Goal: Task Accomplishment & Management: Use online tool/utility

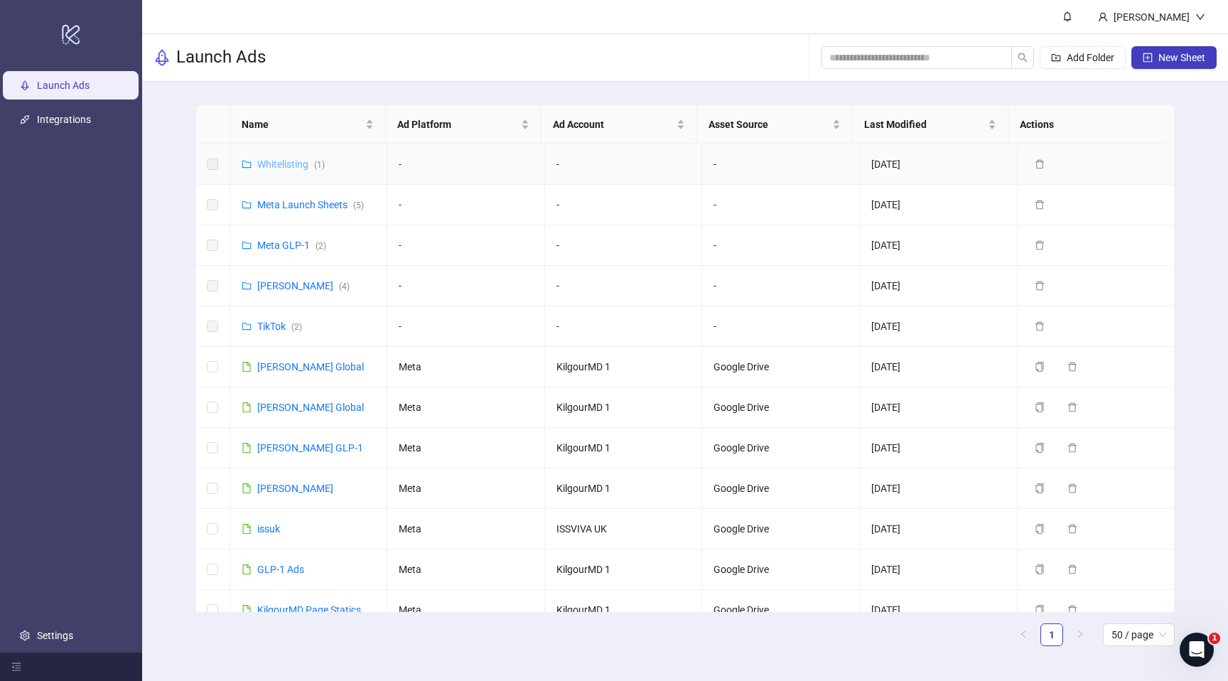
click at [286, 166] on link "Whitelisting ( 1 )" at bounding box center [291, 163] width 68 height 11
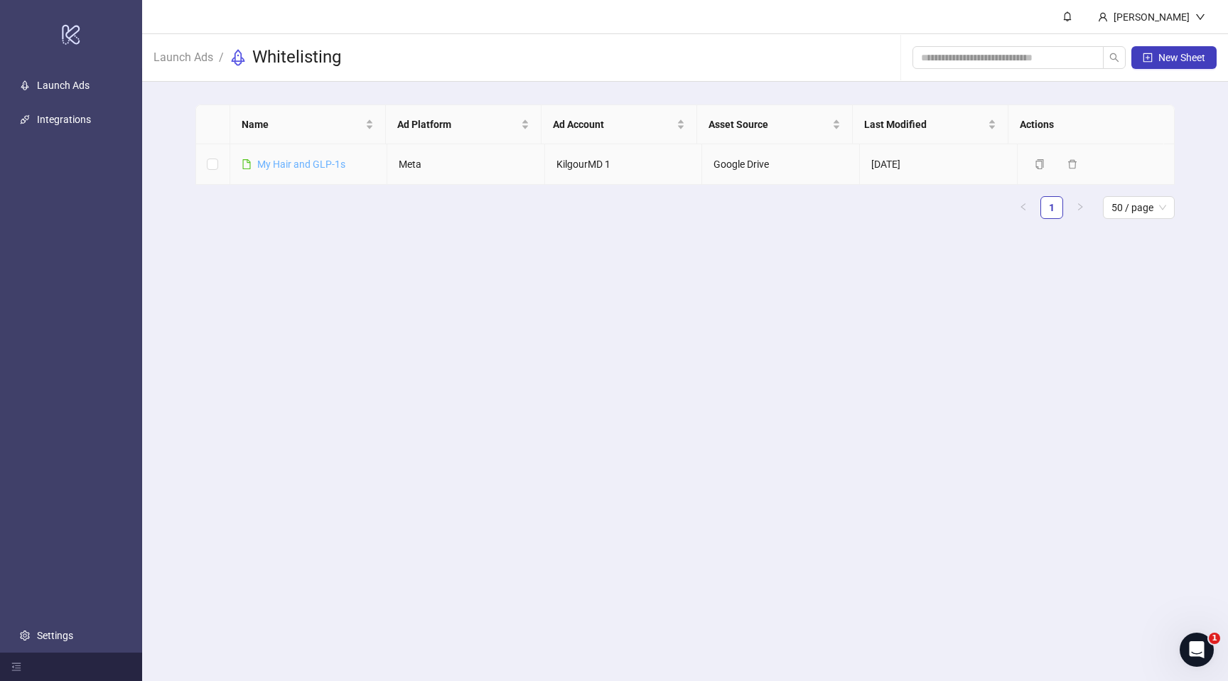
click at [284, 162] on link "​My Hair and GLP-1s" at bounding box center [301, 163] width 88 height 11
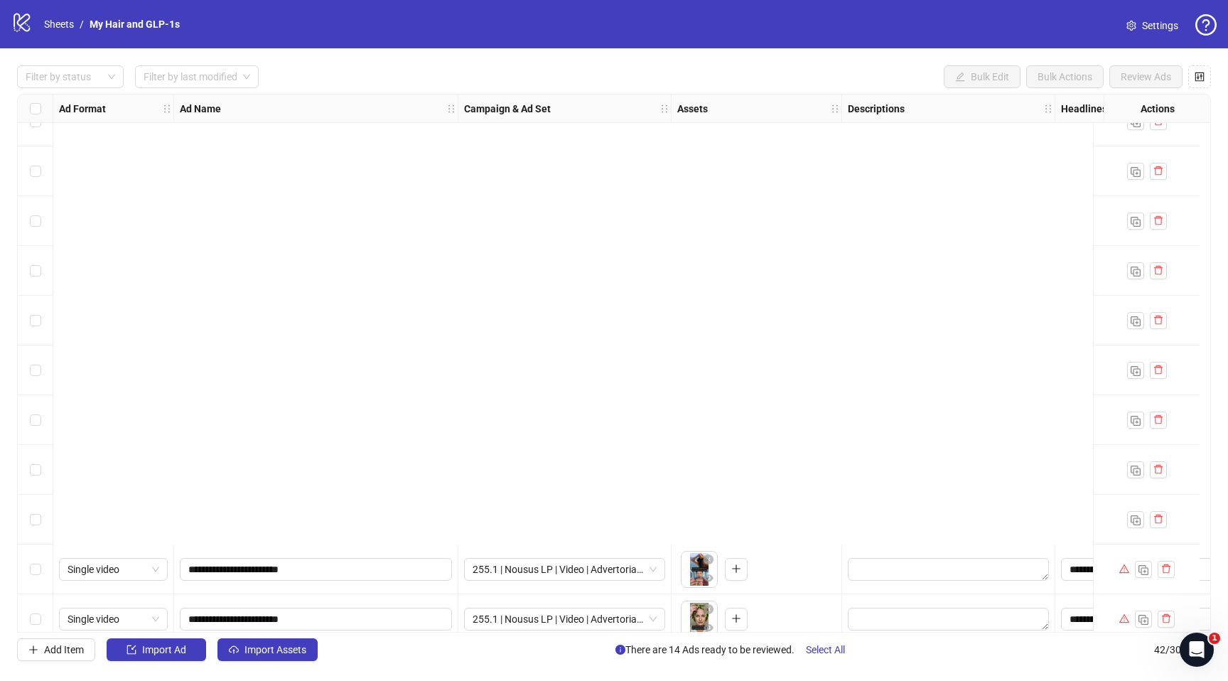
scroll to position [1586, 0]
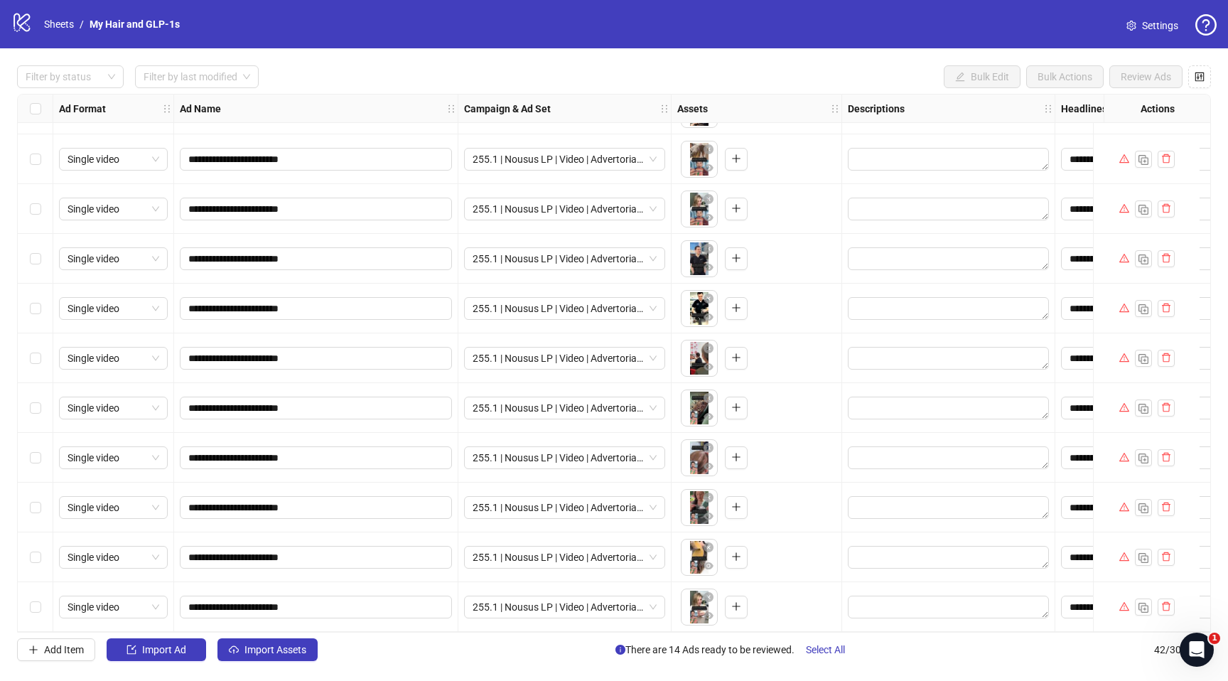
click at [1143, 21] on span "Settings" at bounding box center [1160, 26] width 36 height 16
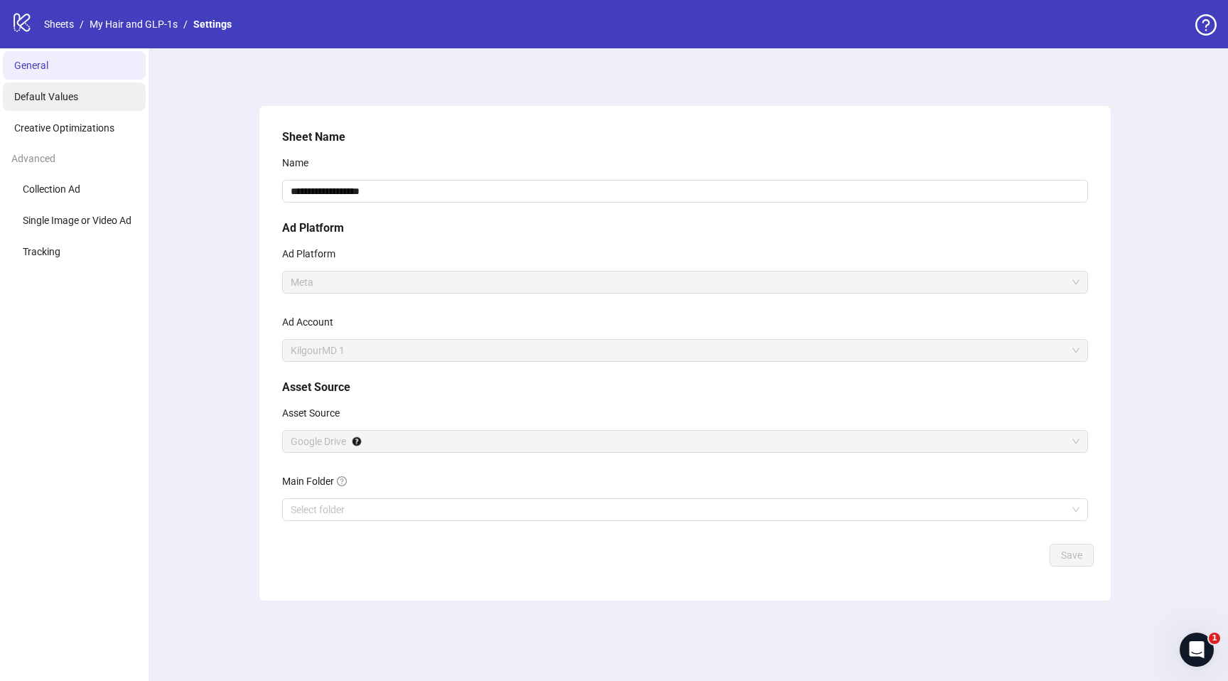
click at [90, 95] on li "Default Values" at bounding box center [74, 96] width 143 height 28
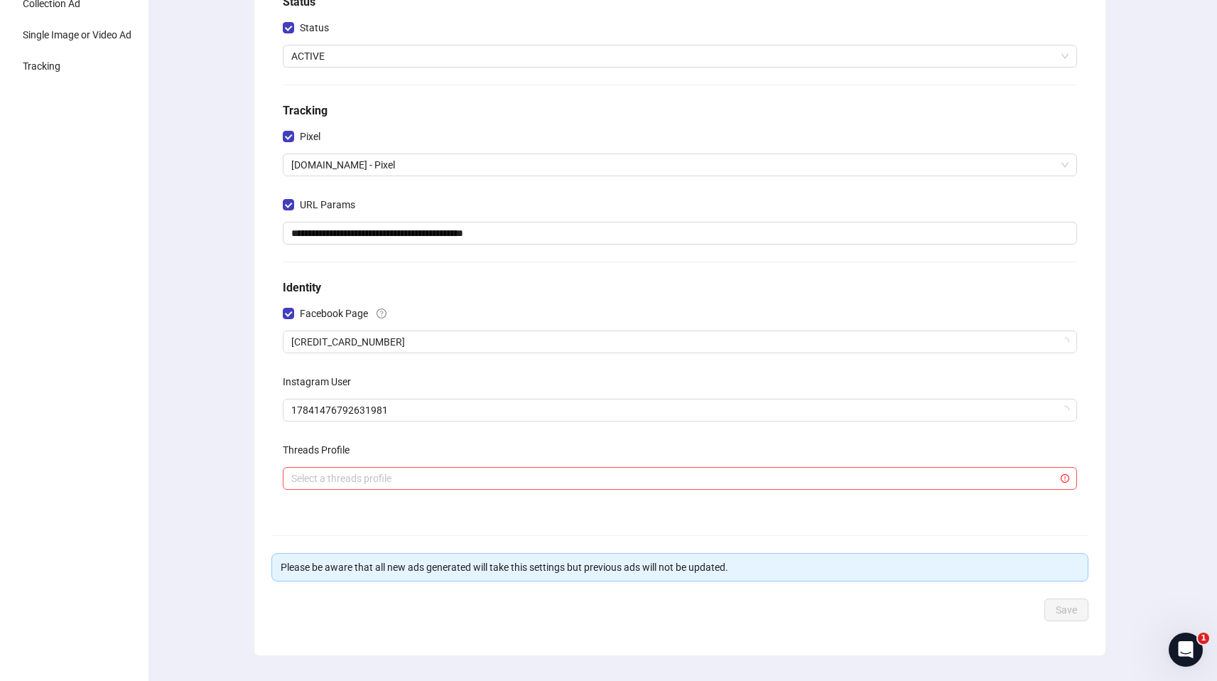
scroll to position [200, 0]
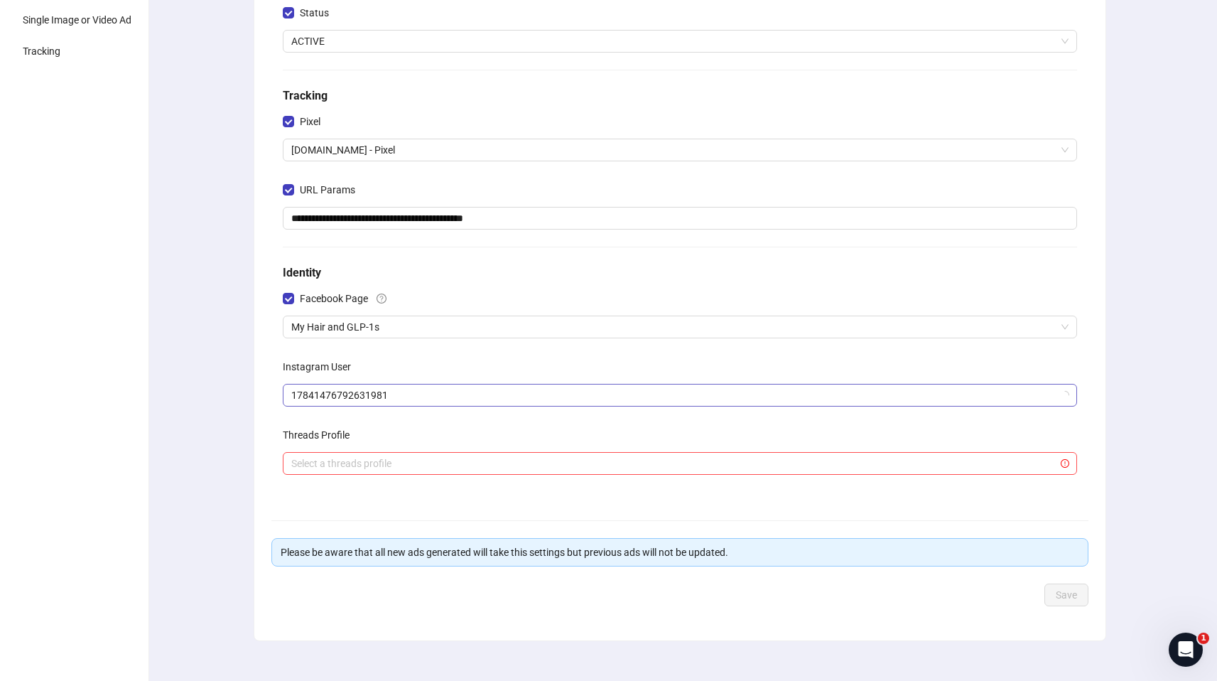
click at [355, 406] on div "17841476792631981" at bounding box center [680, 395] width 794 height 23
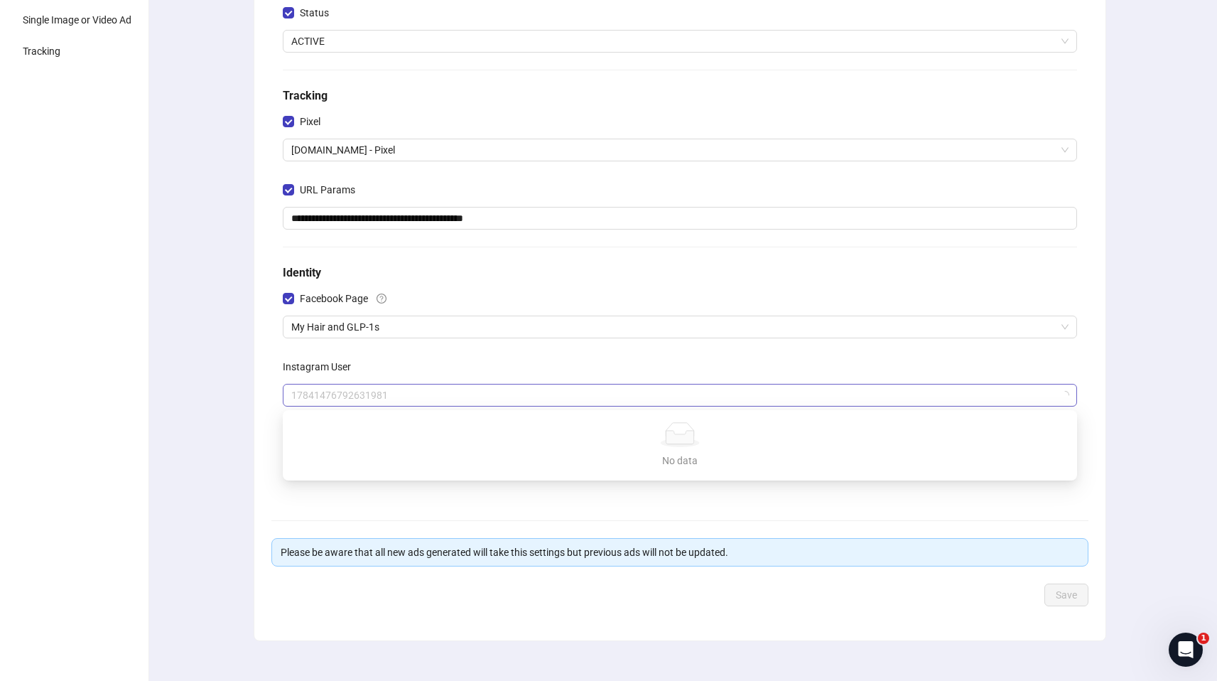
click at [367, 393] on span "17841476792631981" at bounding box center [679, 394] width 777 height 21
click at [445, 393] on span "17841476792631981" at bounding box center [679, 394] width 777 height 21
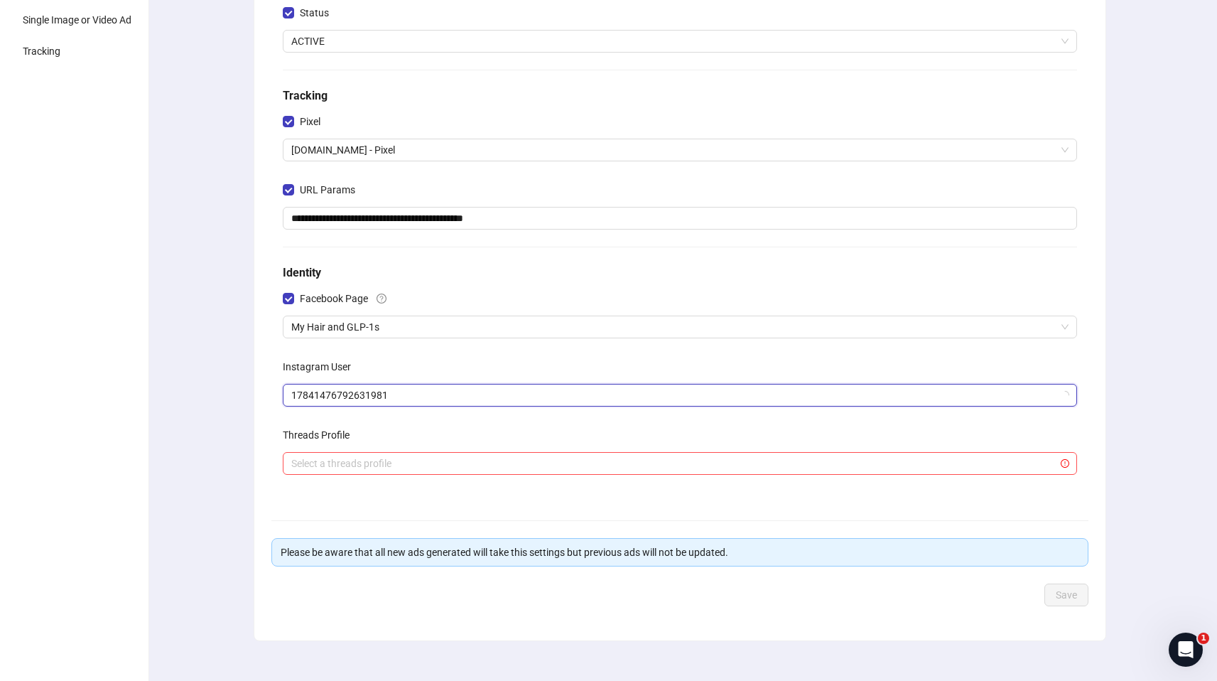
click at [446, 392] on span "17841476792631981" at bounding box center [679, 394] width 777 height 21
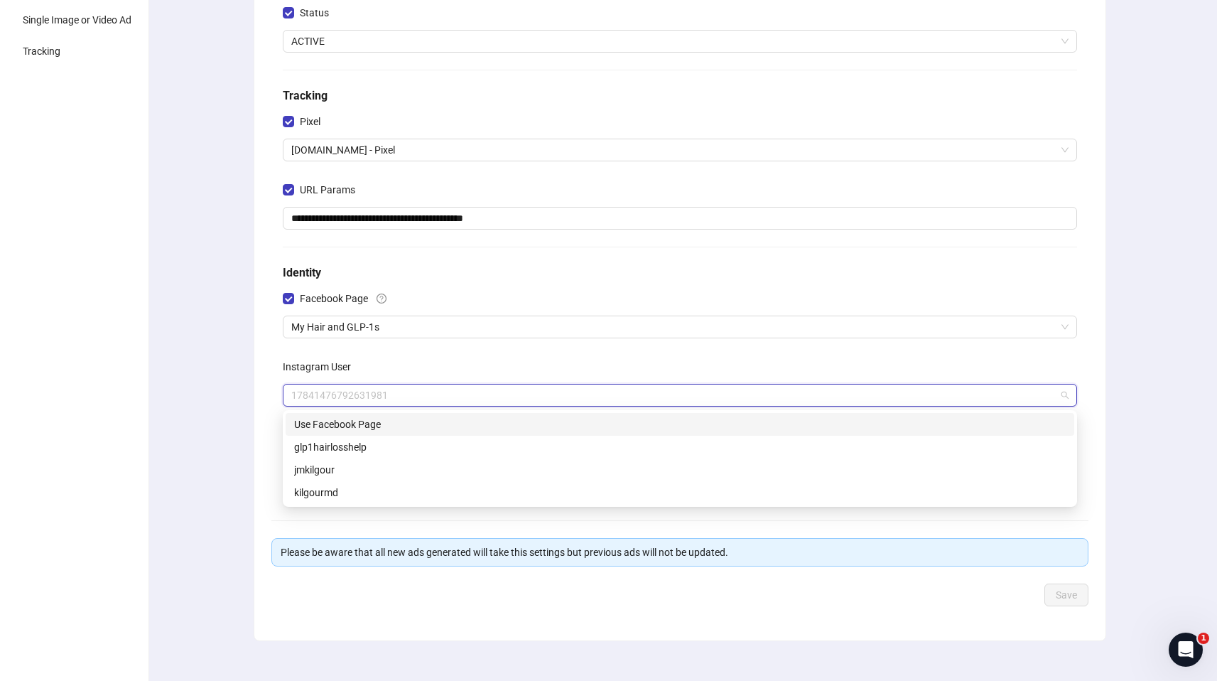
click at [559, 424] on div "Use Facebook Page" at bounding box center [680, 424] width 772 height 16
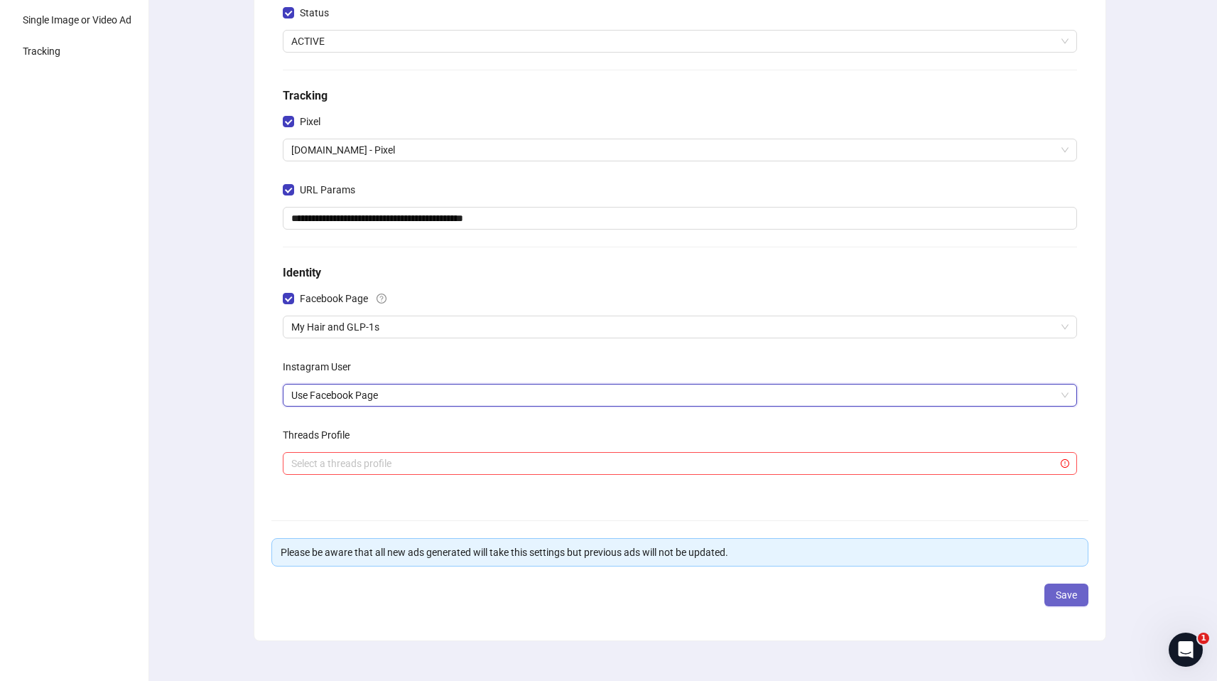
click at [1059, 598] on span "Save" at bounding box center [1066, 594] width 21 height 11
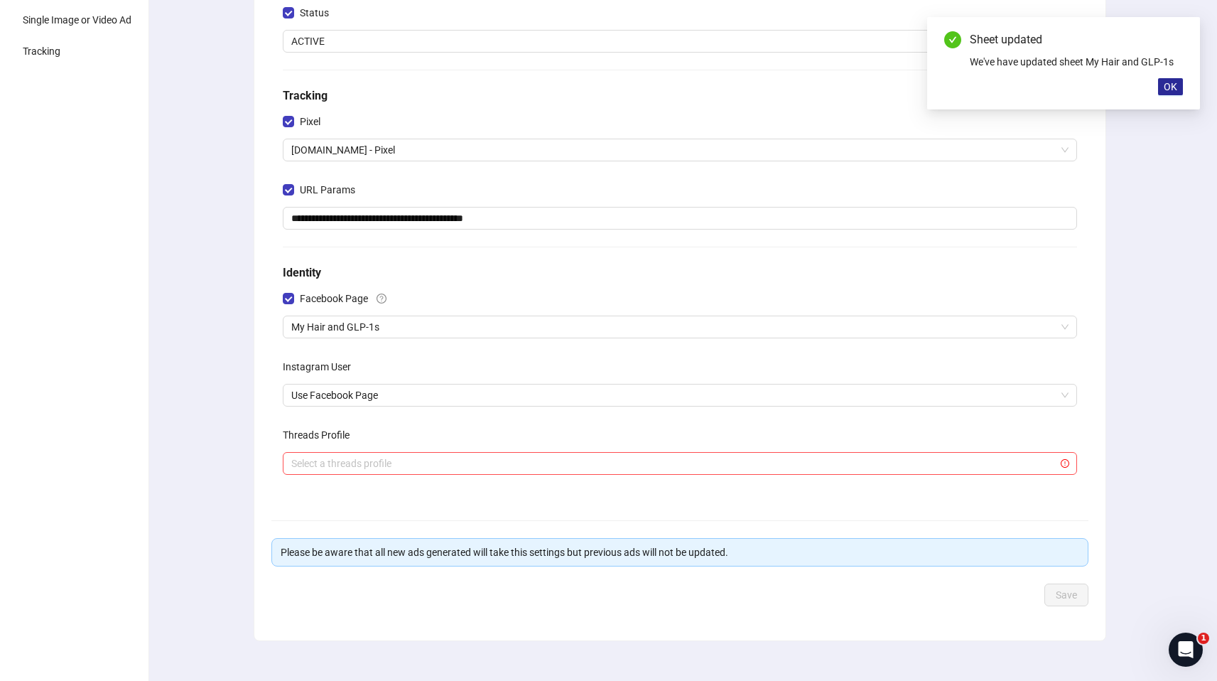
click at [1169, 87] on span "OK" at bounding box center [1171, 86] width 14 height 11
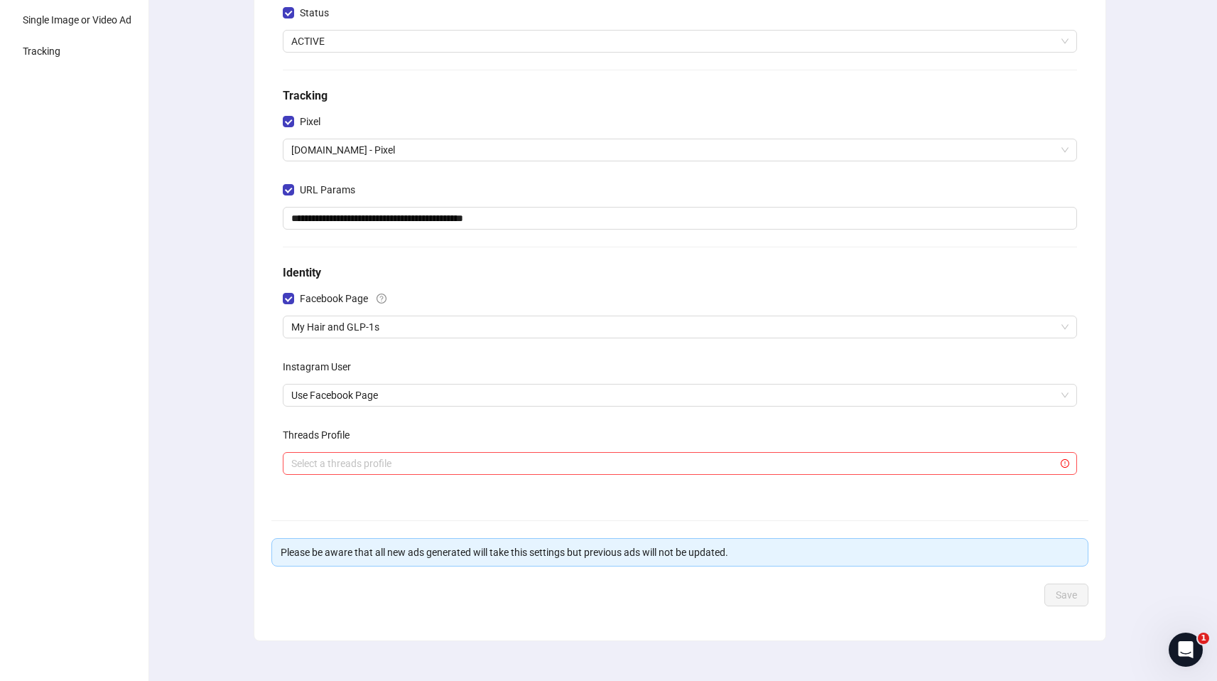
scroll to position [0, 0]
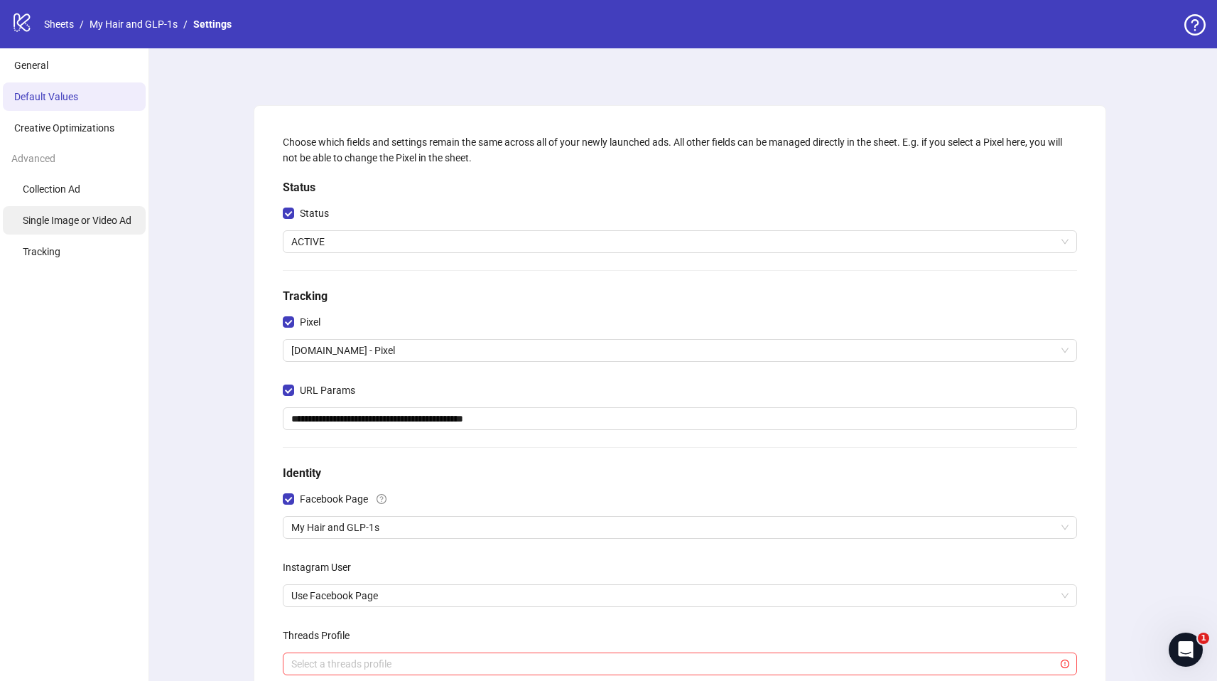
click at [41, 218] on span "Single Image or Video Ad" at bounding box center [77, 220] width 109 height 11
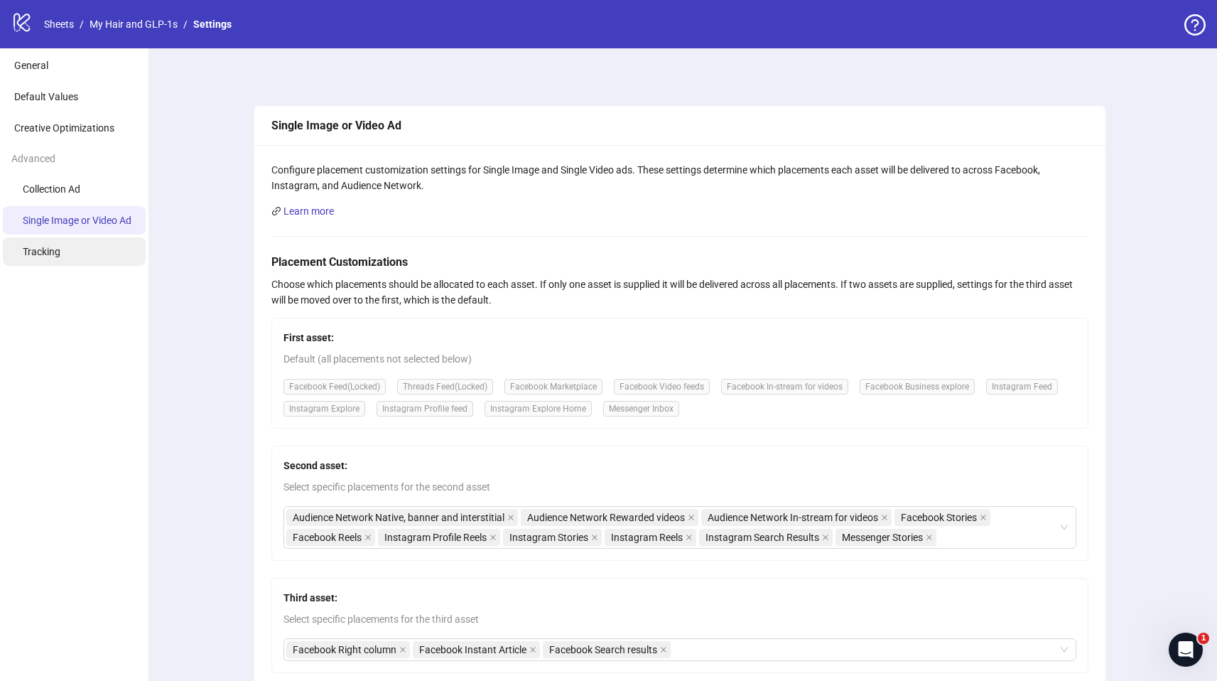
click at [53, 249] on span "Tracking" at bounding box center [42, 251] width 38 height 11
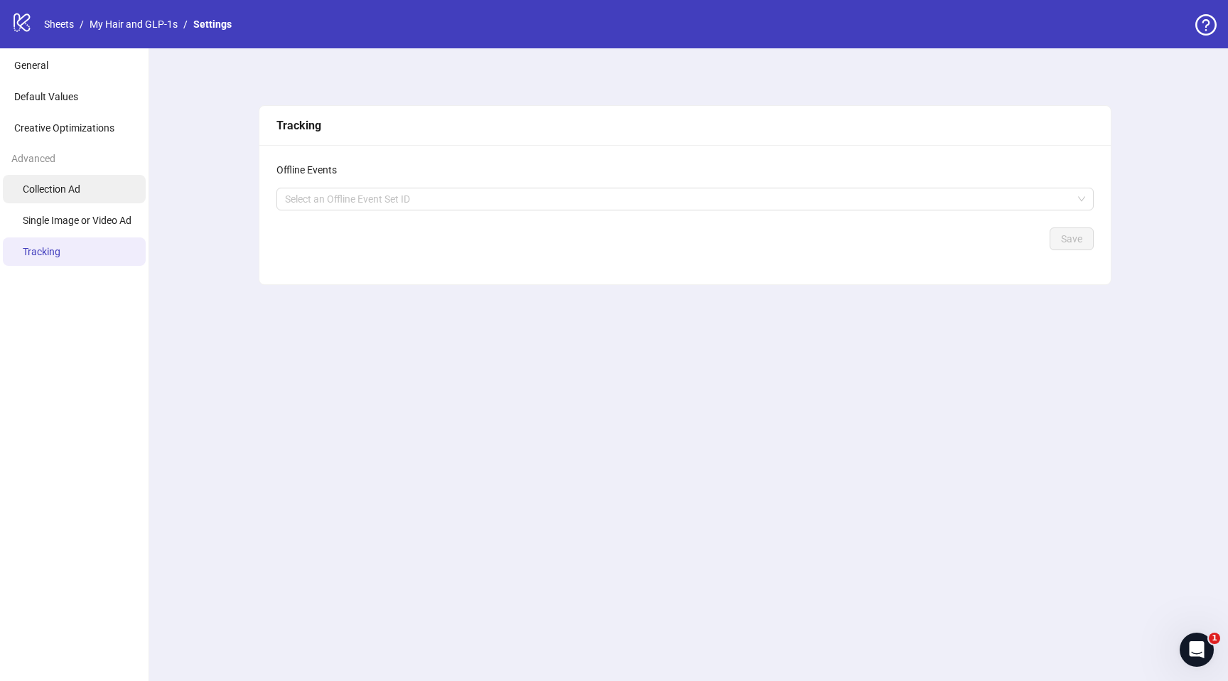
click at [53, 192] on span "Collection Ad" at bounding box center [52, 188] width 58 height 11
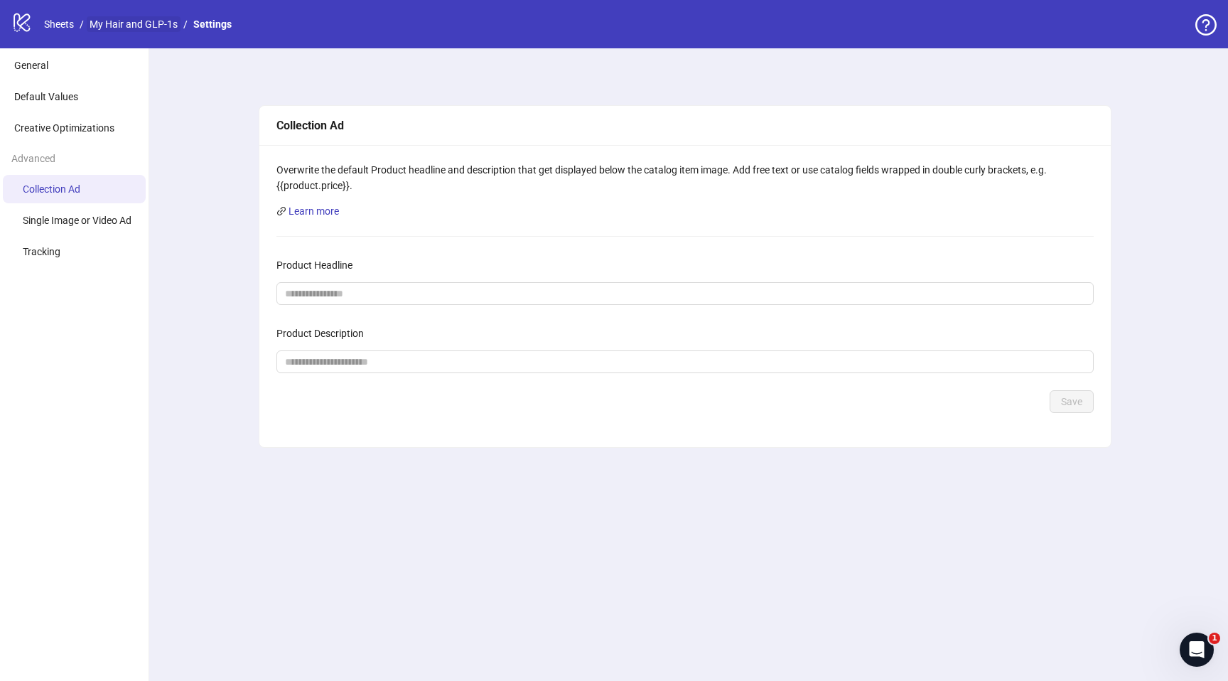
click at [164, 31] on link "​My Hair and GLP-1s" at bounding box center [134, 24] width 94 height 16
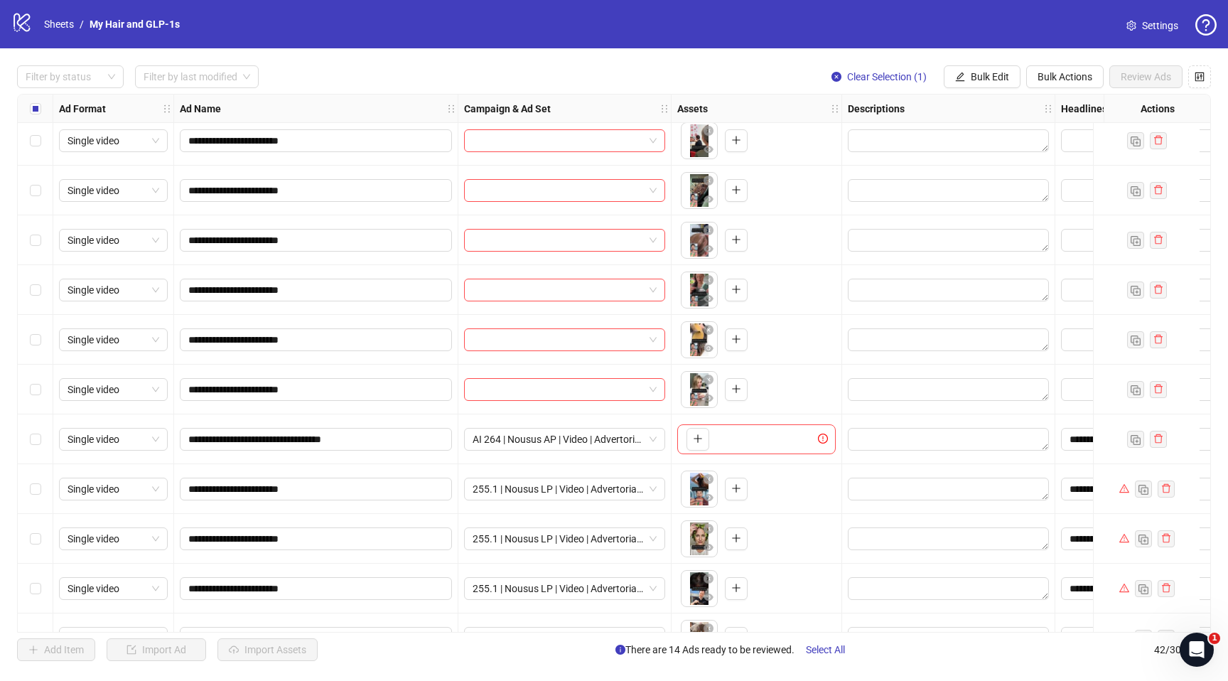
scroll to position [1121, 0]
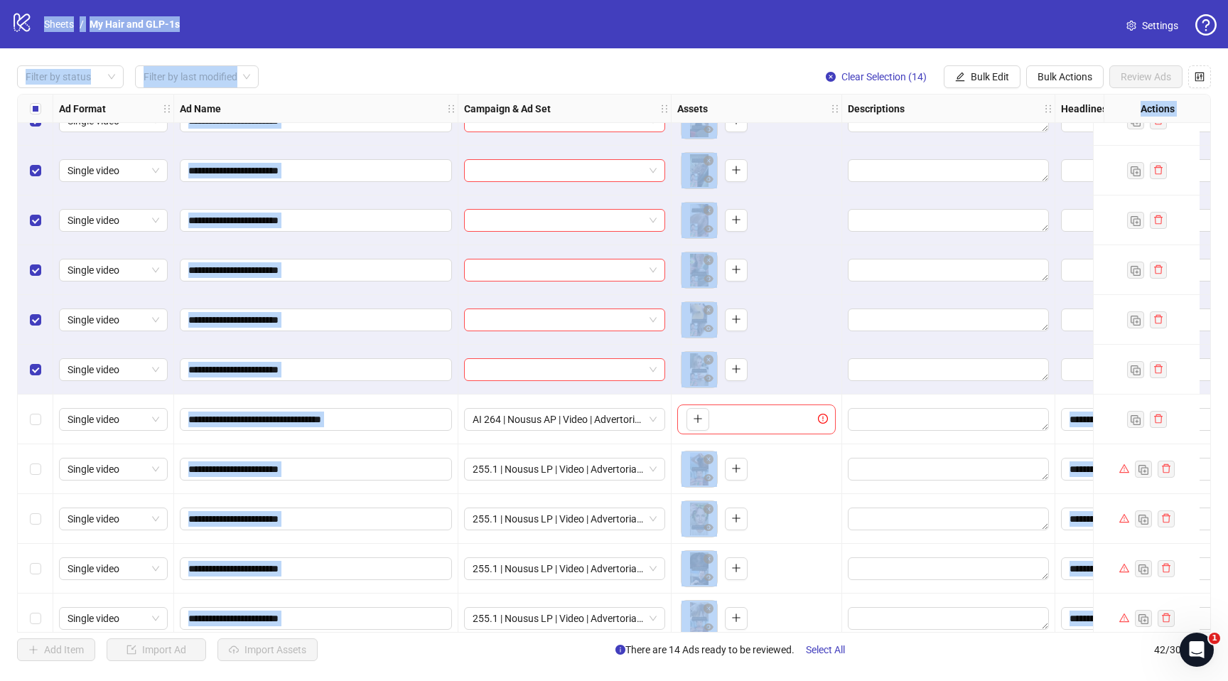
click at [36, 406] on div "Select row 29" at bounding box center [36, 419] width 36 height 50
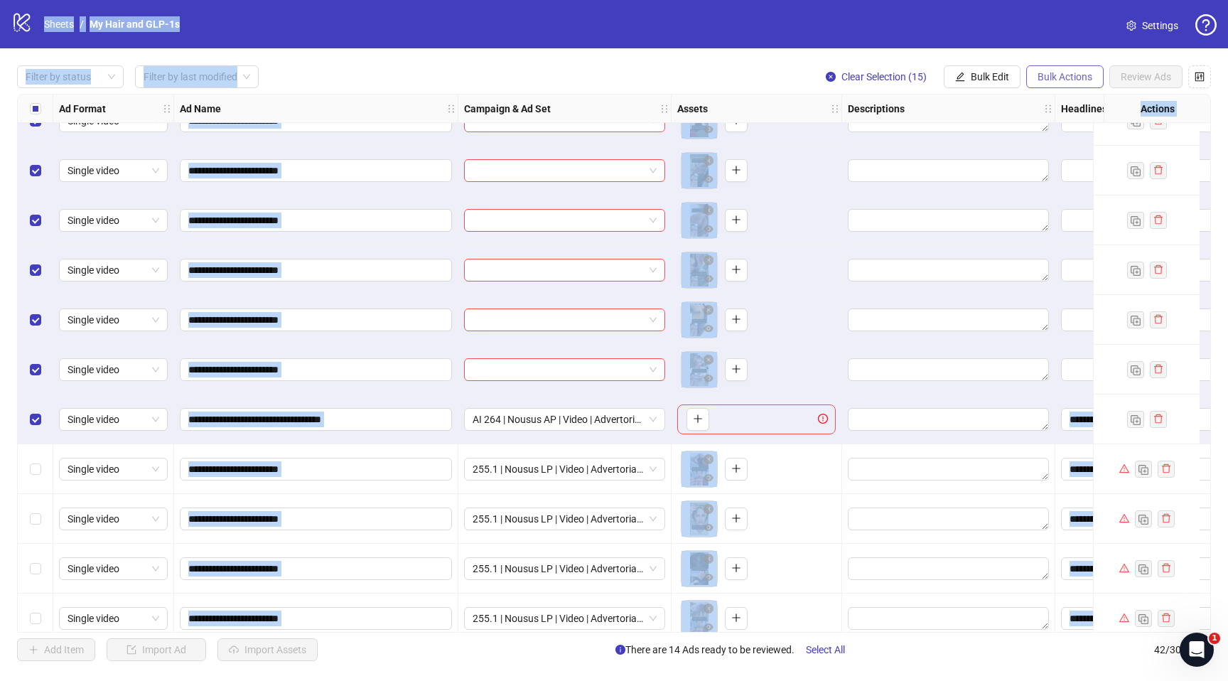
click at [1052, 72] on span "Bulk Actions" at bounding box center [1064, 76] width 55 height 11
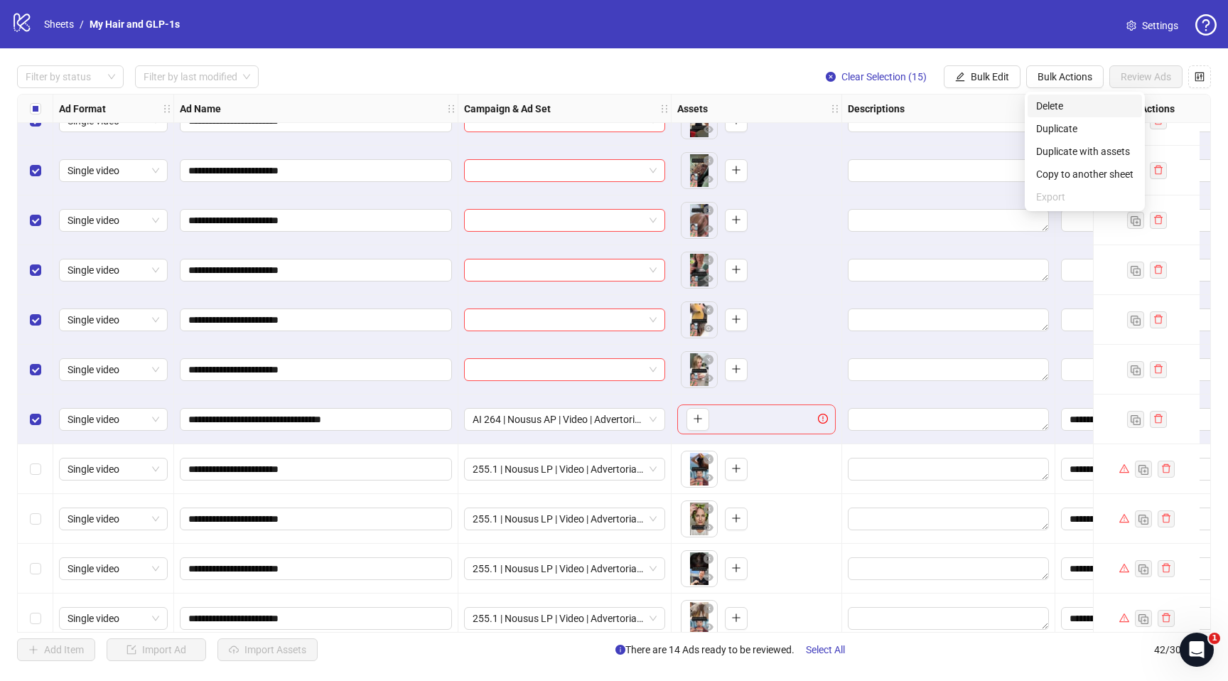
click at [1051, 108] on span "Delete" at bounding box center [1084, 106] width 97 height 16
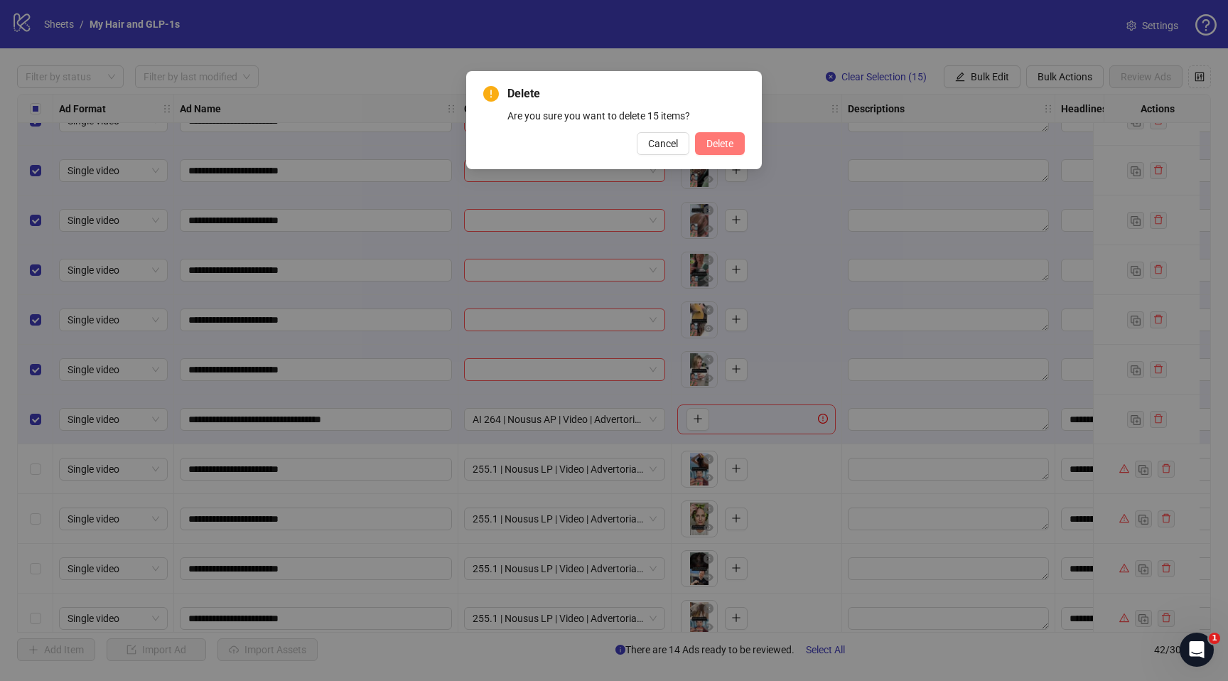
click at [729, 145] on span "Delete" at bounding box center [719, 143] width 27 height 11
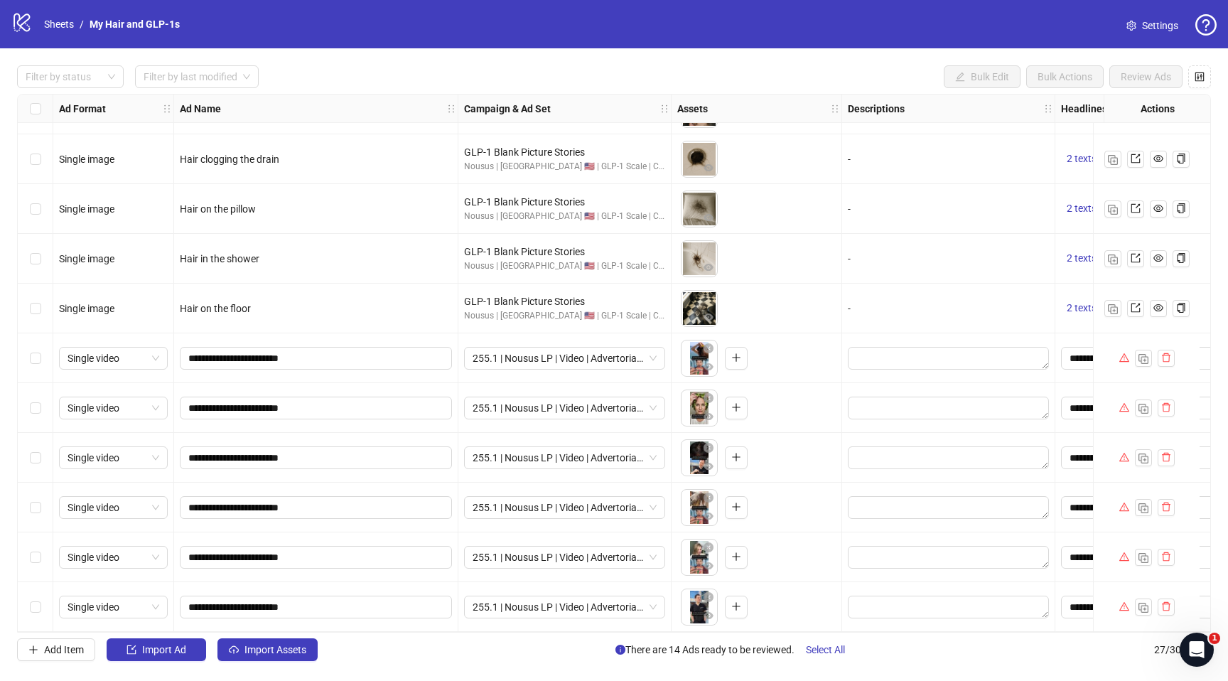
scroll to position [485, 0]
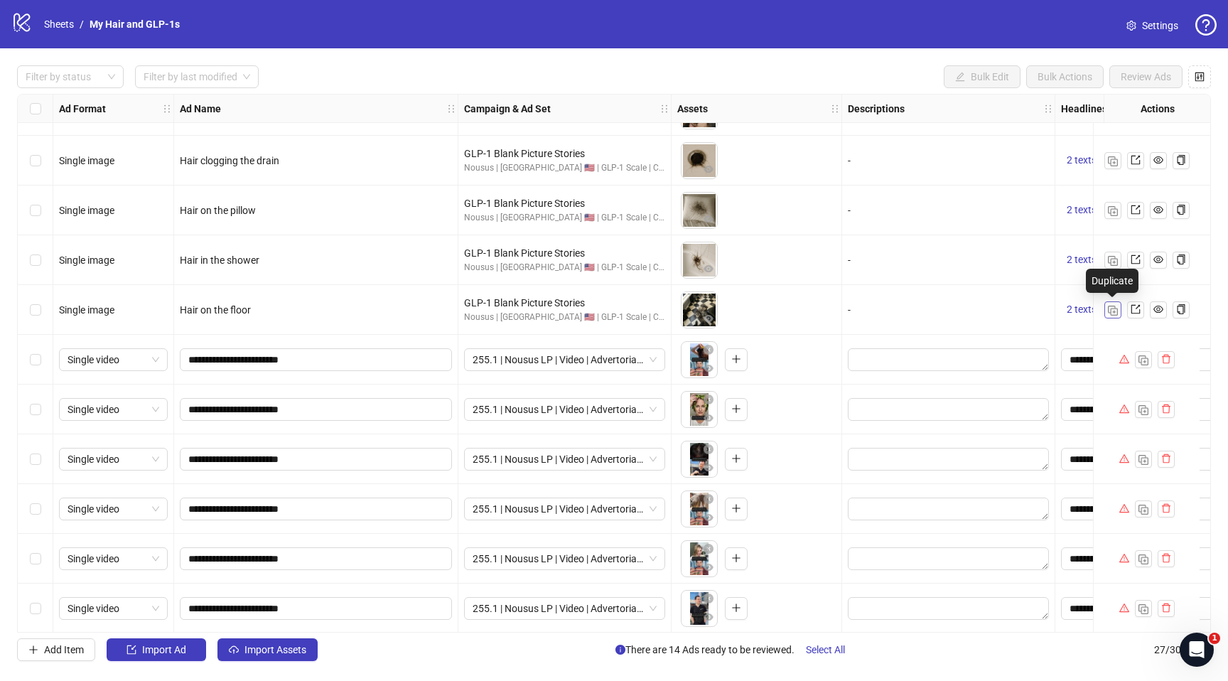
click at [1113, 308] on img "button" at bounding box center [1113, 311] width 10 height 10
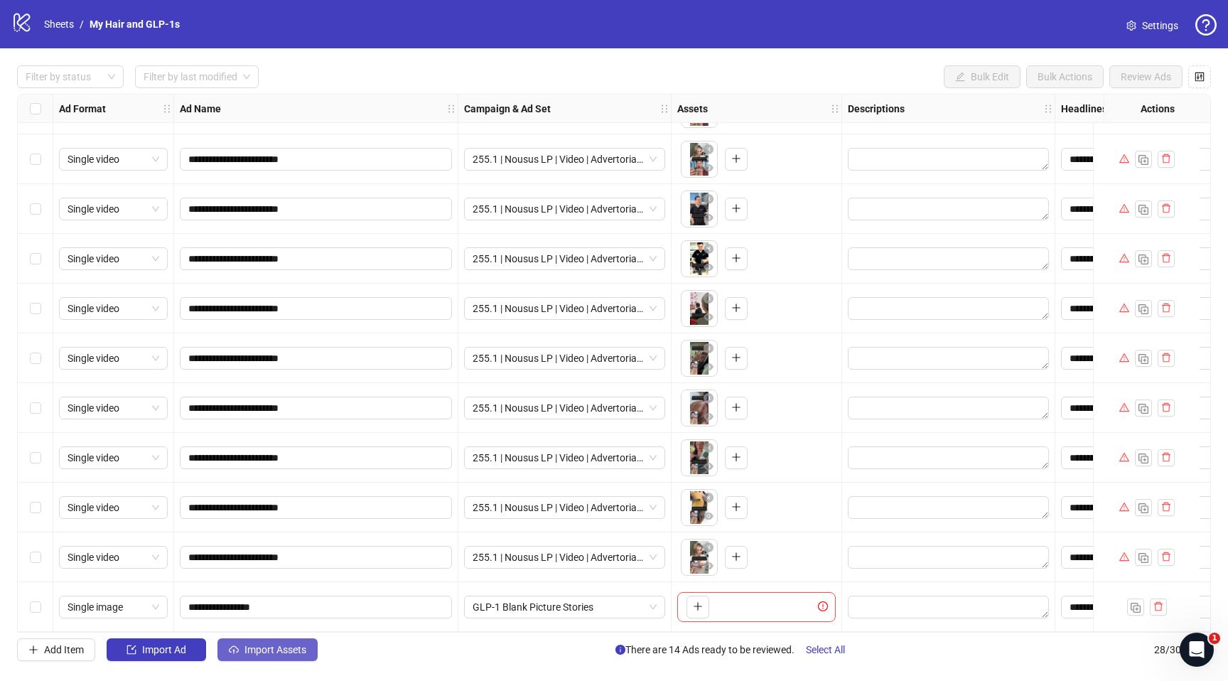
click at [264, 658] on button "Import Assets" at bounding box center [267, 649] width 100 height 23
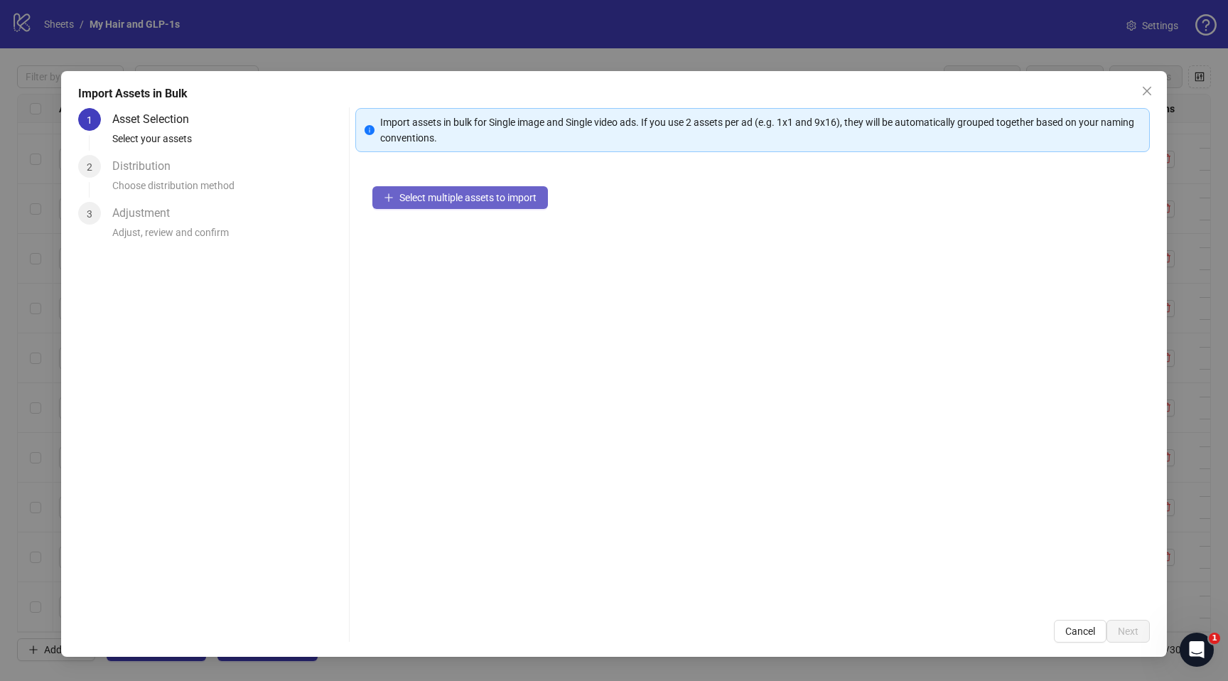
click at [451, 202] on span "Select multiple assets to import" at bounding box center [467, 197] width 137 height 11
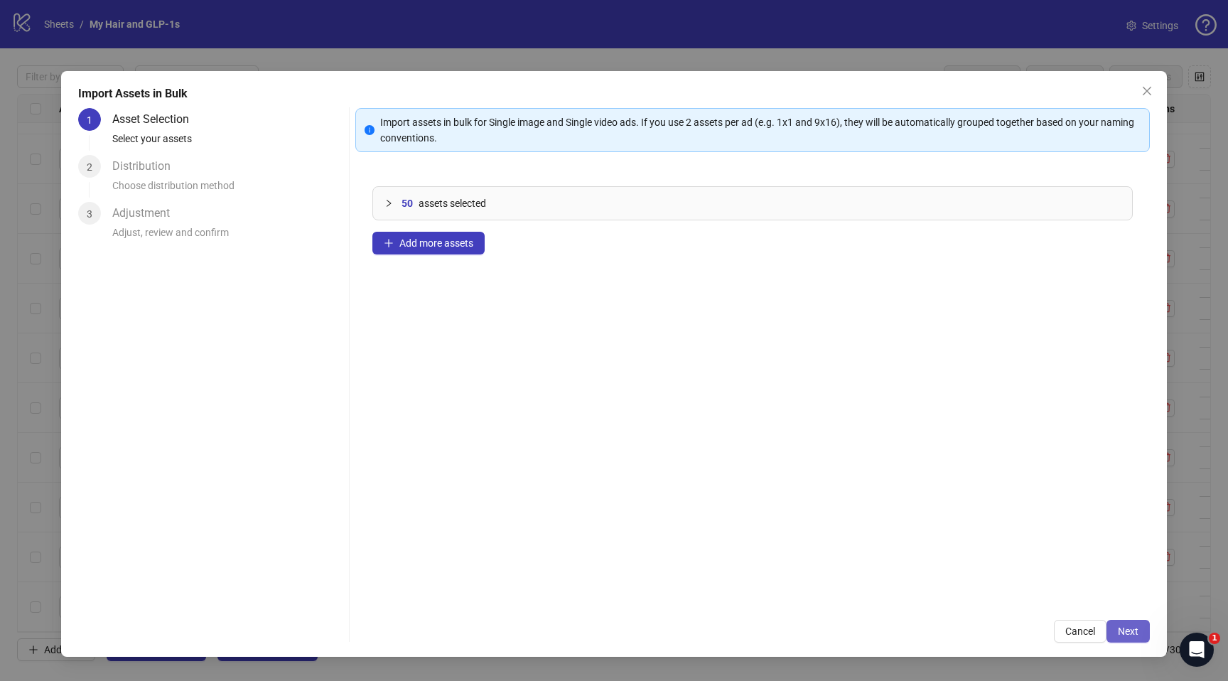
click at [1106, 628] on button "Next" at bounding box center [1127, 631] width 43 height 23
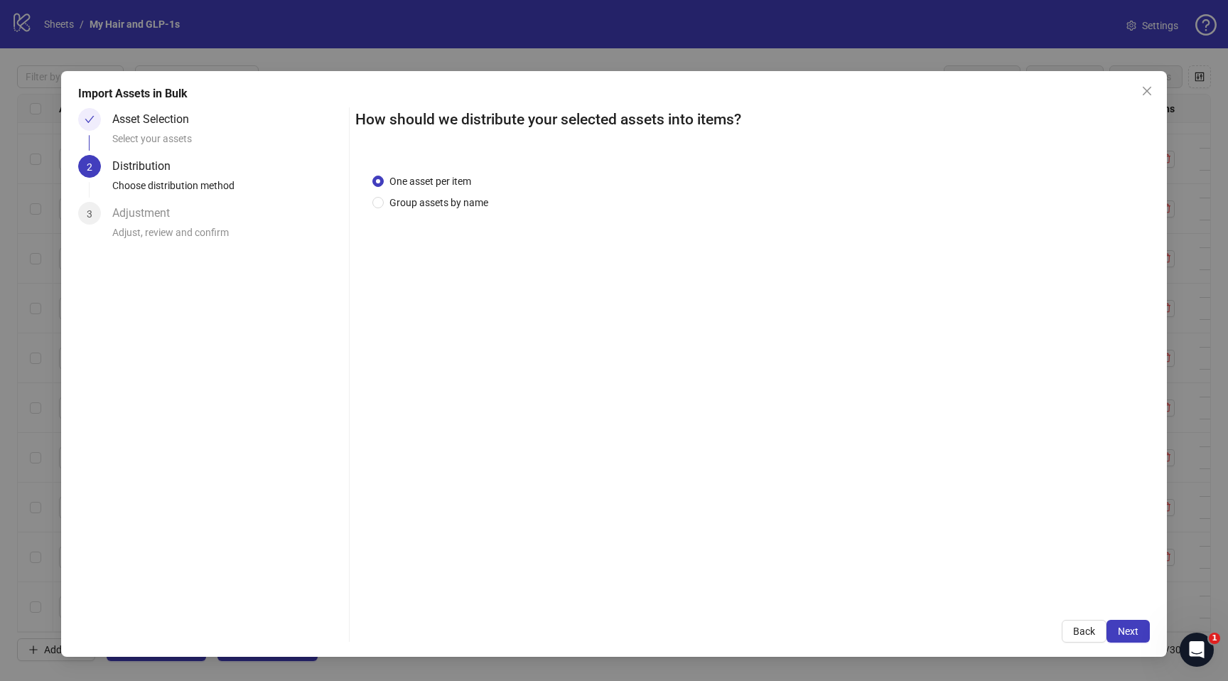
click at [1133, 618] on div "How should we distribute your selected assets into items? One asset per item Gr…" at bounding box center [752, 375] width 794 height 534
click at [1131, 632] on span "Next" at bounding box center [1128, 630] width 21 height 11
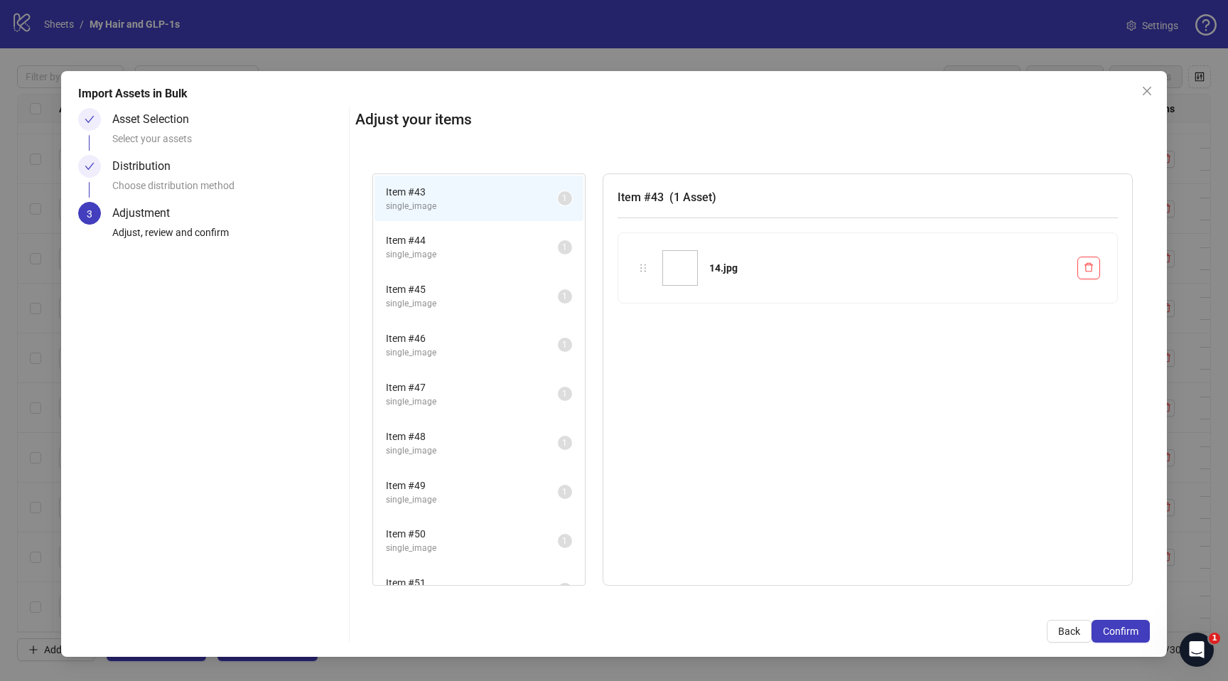
click at [1131, 632] on span "Confirm" at bounding box center [1121, 630] width 36 height 11
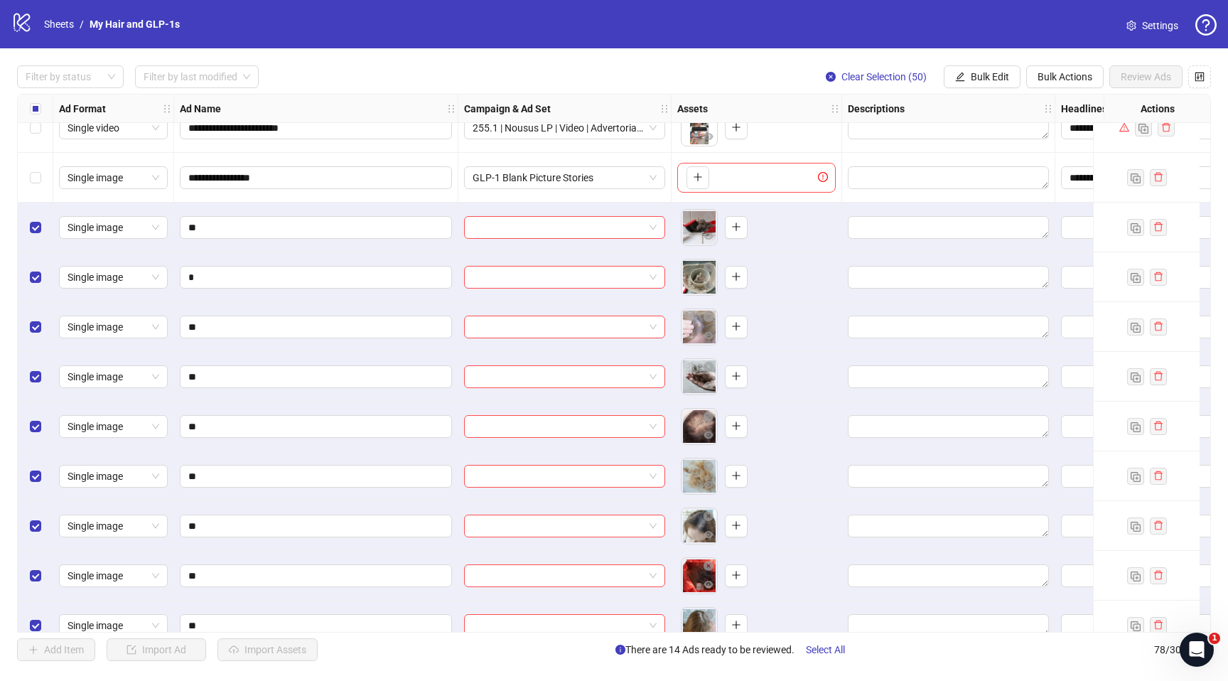
scroll to position [1295, 0]
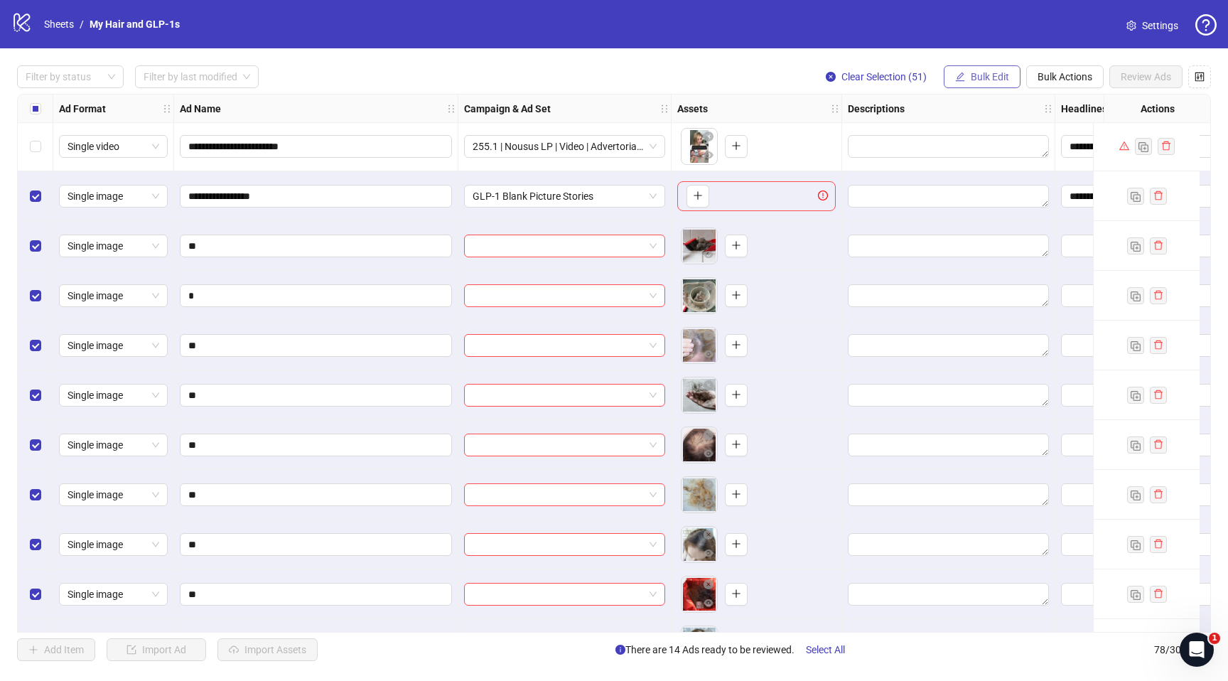
click at [988, 75] on span "Bulk Edit" at bounding box center [990, 76] width 38 height 11
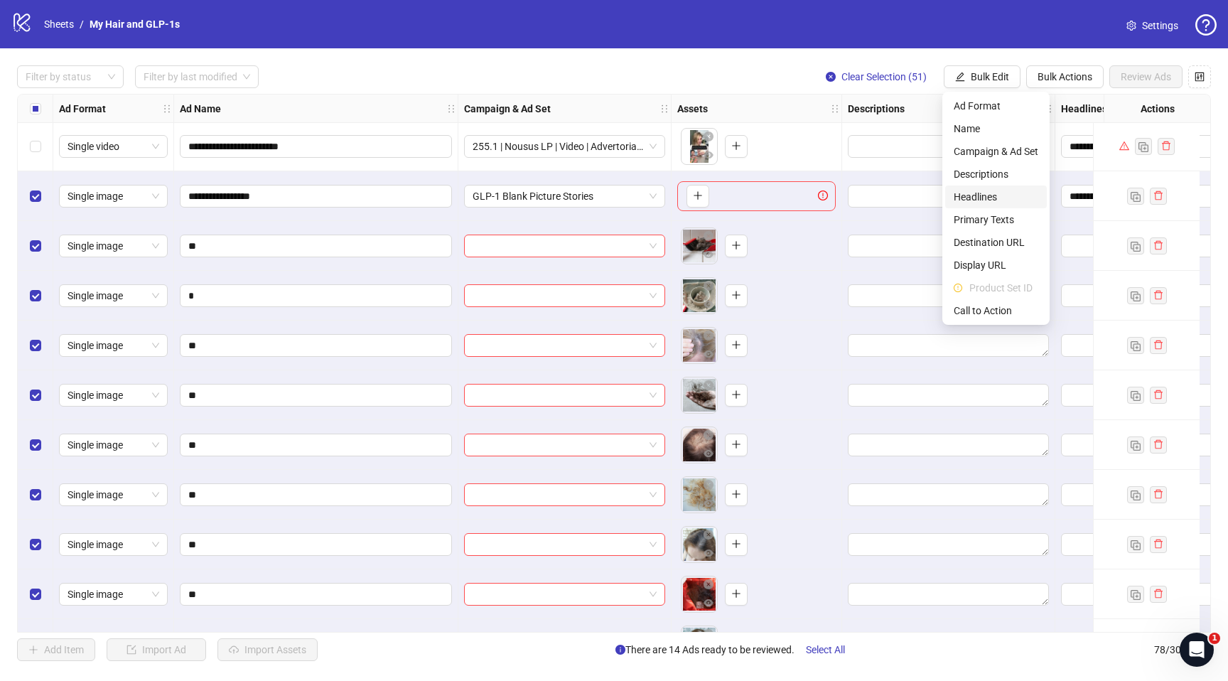
click at [963, 203] on span "Headlines" at bounding box center [996, 197] width 85 height 16
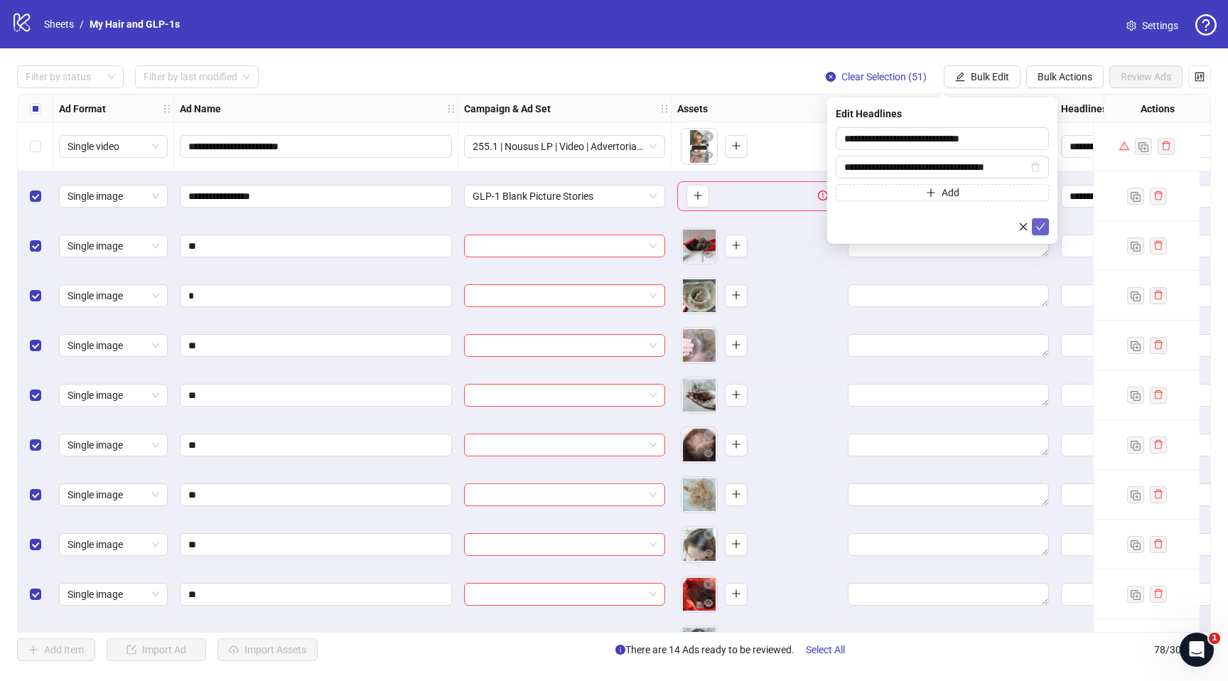
click at [1040, 227] on icon "check" at bounding box center [1040, 226] width 9 height 7
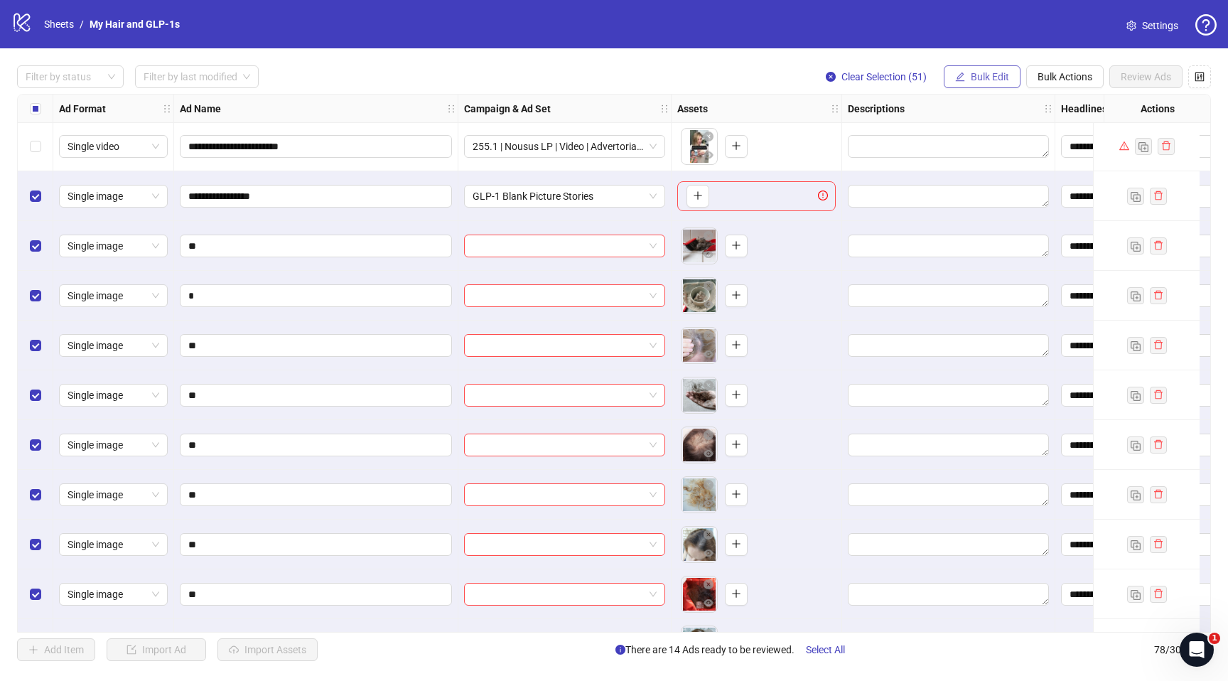
click at [986, 72] on span "Bulk Edit" at bounding box center [990, 76] width 38 height 11
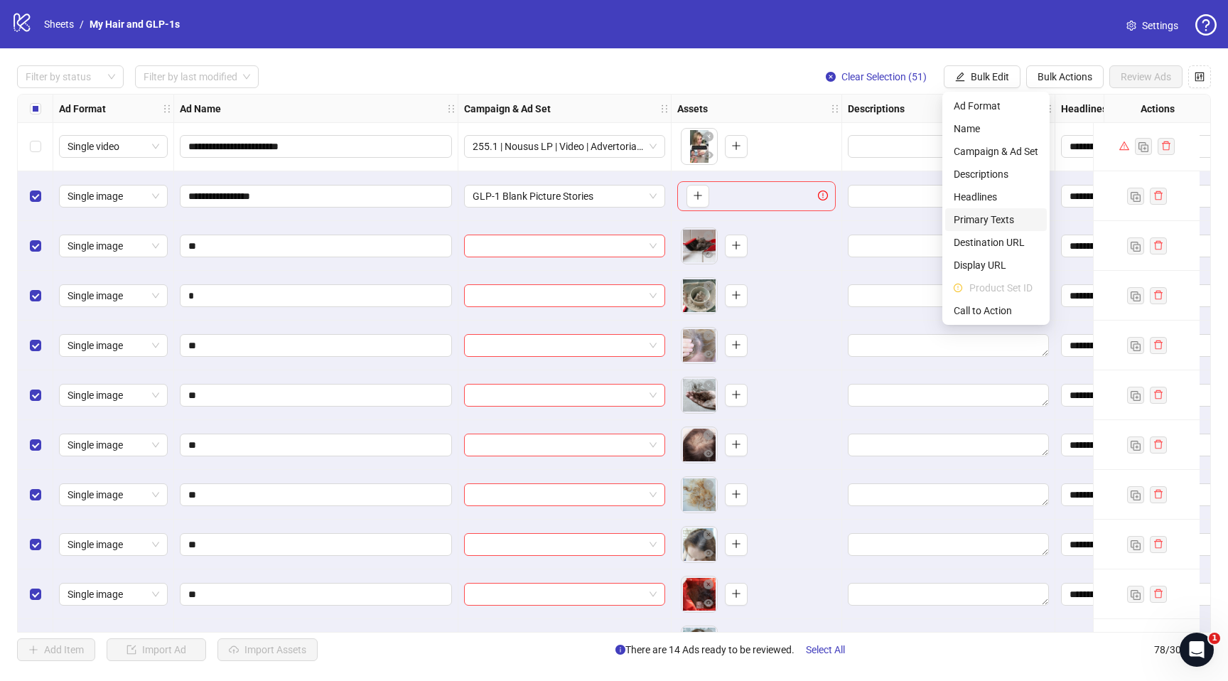
click at [978, 220] on span "Primary Texts" at bounding box center [996, 220] width 85 height 16
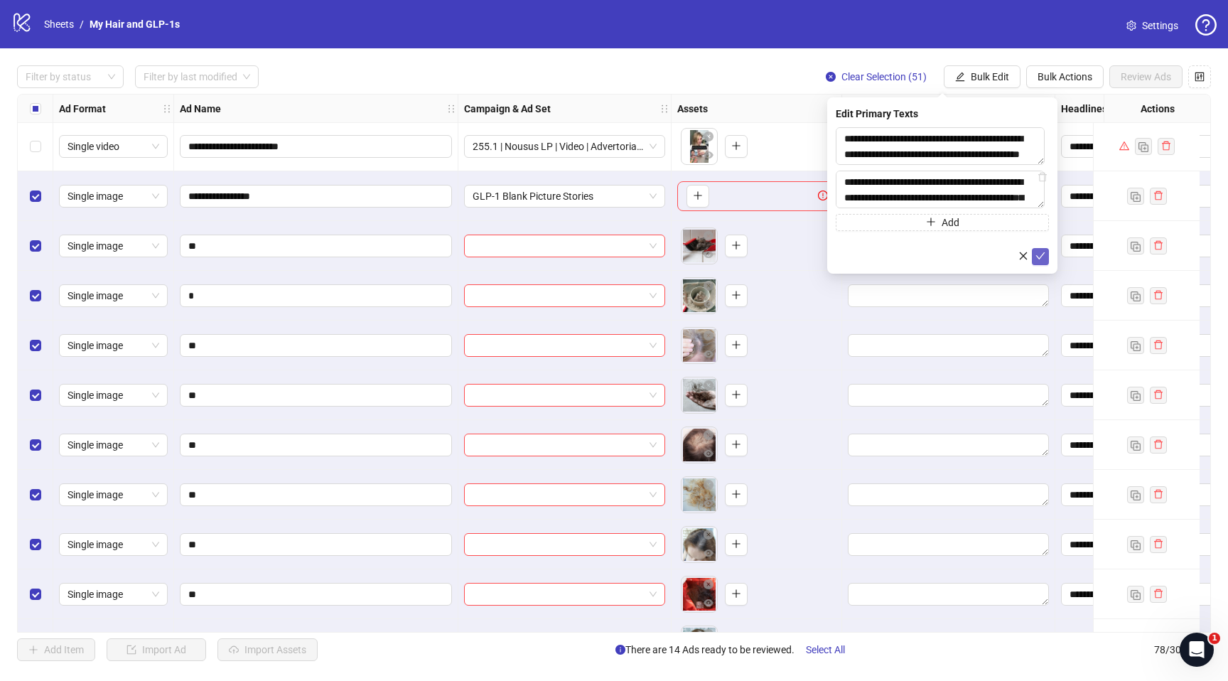
click at [1045, 259] on button "submit" at bounding box center [1040, 256] width 17 height 17
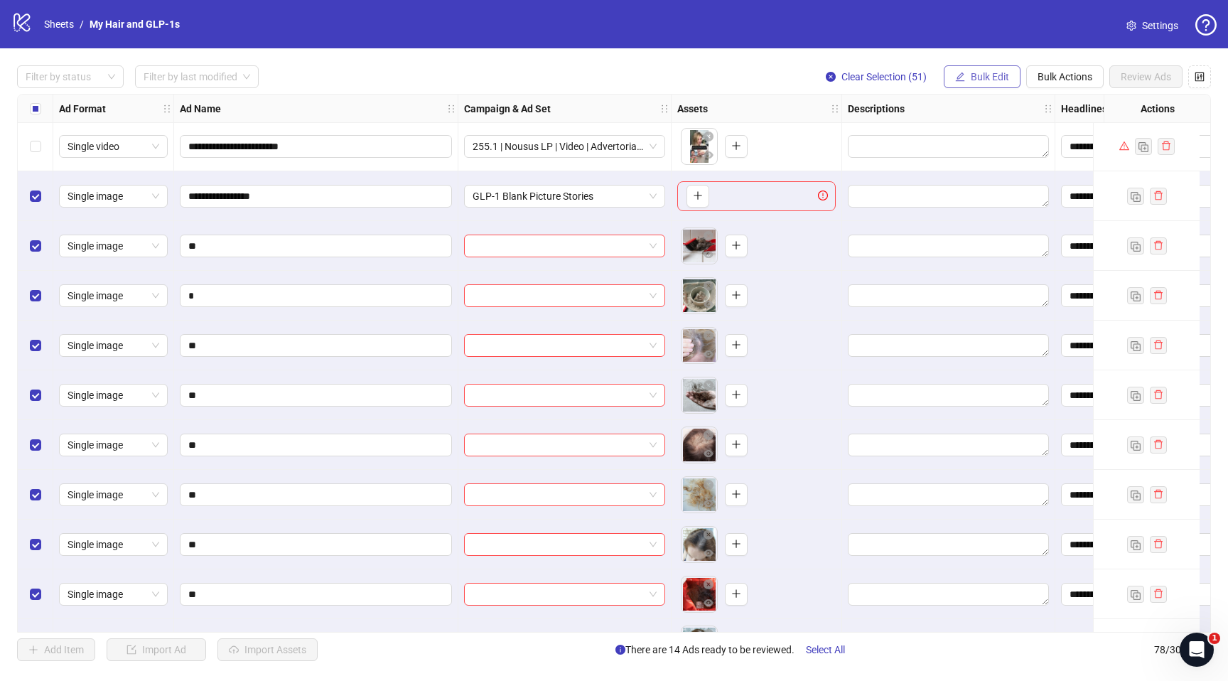
click at [986, 75] on span "Bulk Edit" at bounding box center [990, 76] width 38 height 11
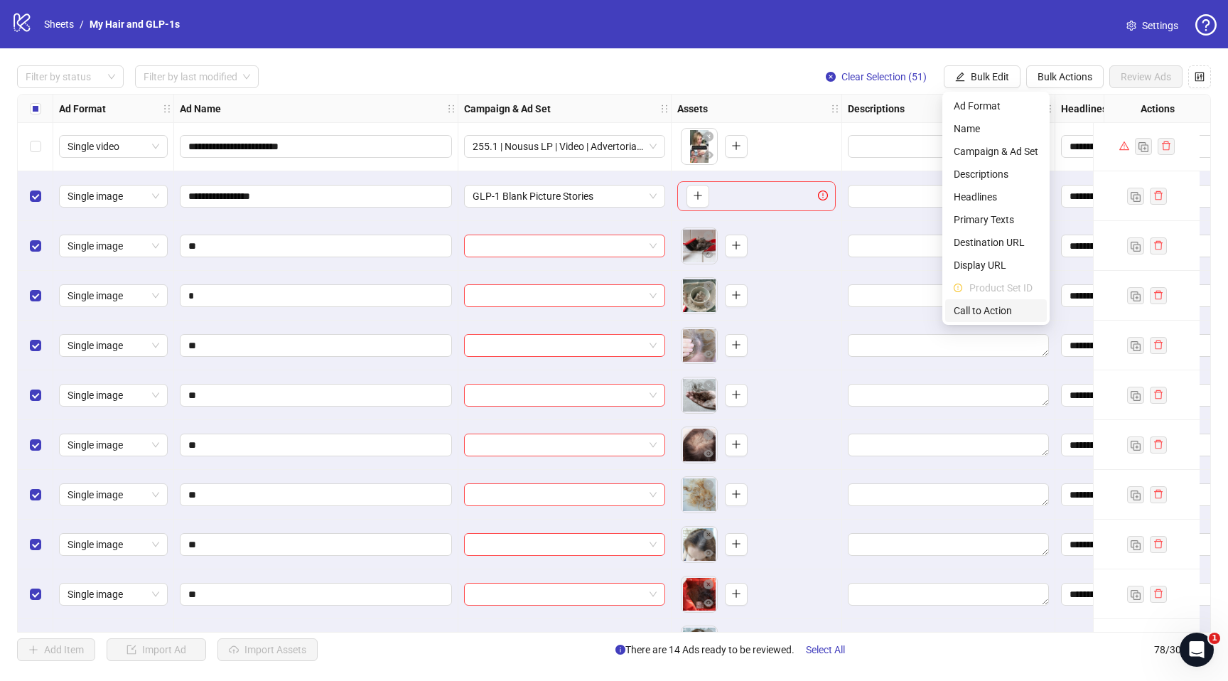
click at [985, 311] on span "Call to Action" at bounding box center [996, 311] width 85 height 16
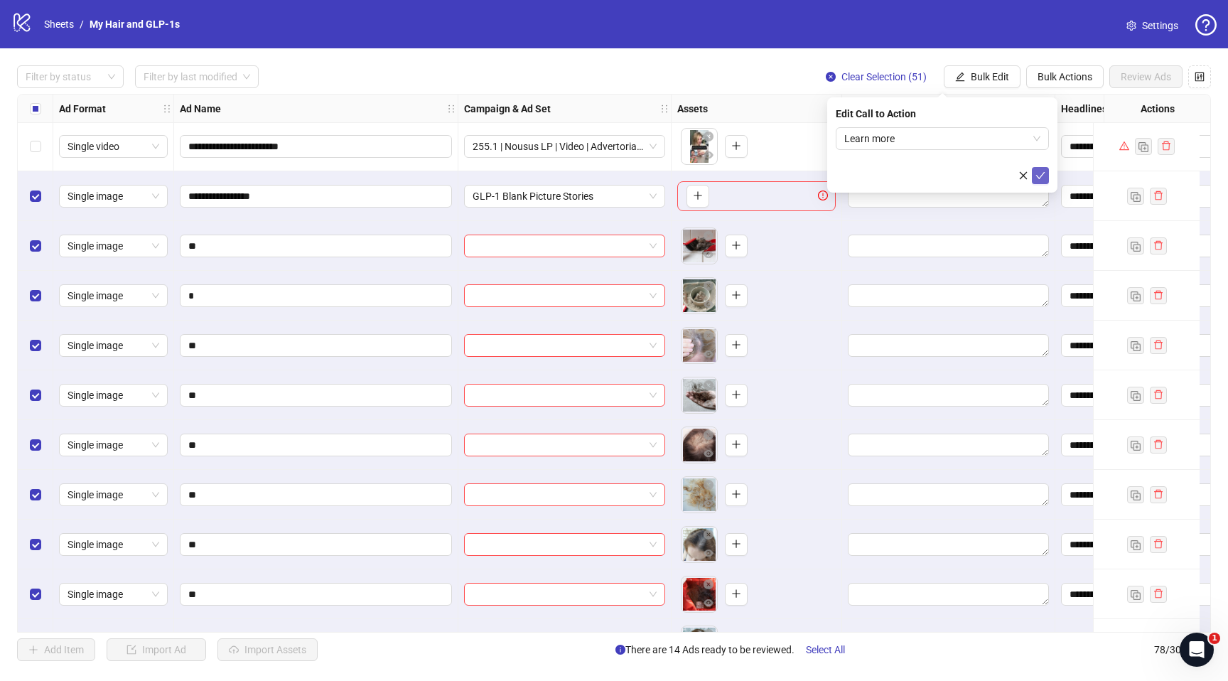
click at [1039, 177] on icon "check" at bounding box center [1040, 175] width 9 height 7
click at [974, 82] on span "Bulk Edit" at bounding box center [990, 76] width 38 height 11
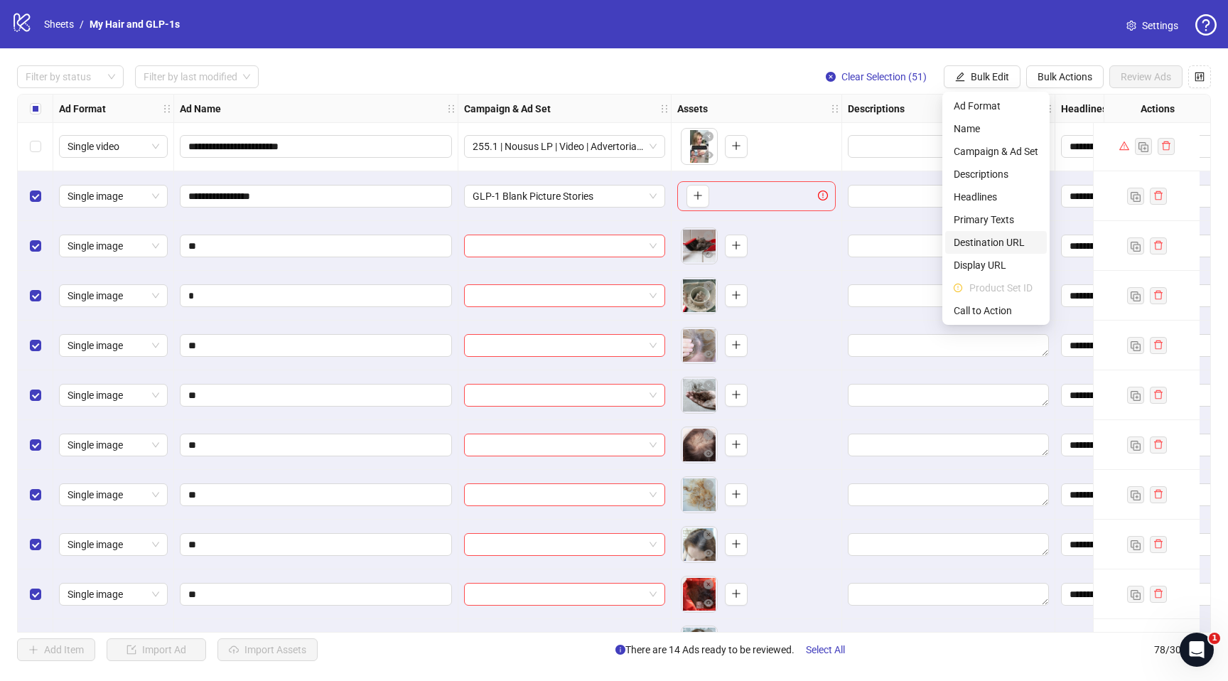
click at [974, 244] on span "Destination URL" at bounding box center [996, 242] width 85 height 16
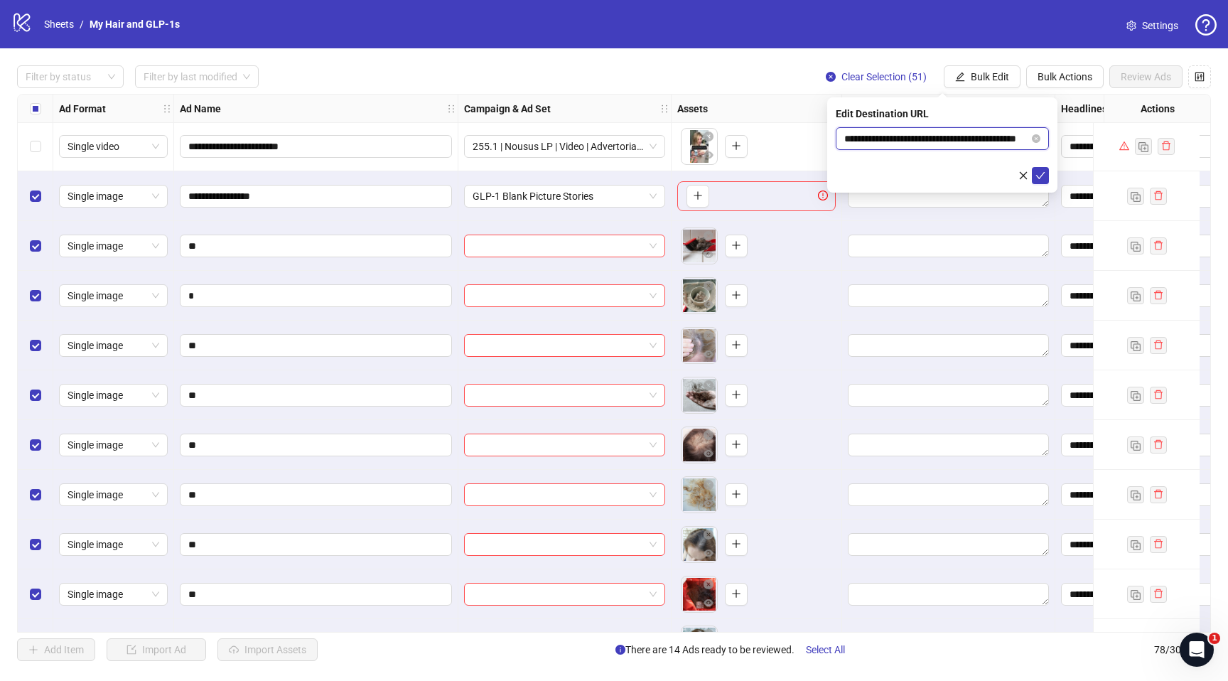
click at [903, 142] on input "**********" at bounding box center [936, 139] width 185 height 16
paste input "**********"
type input "**********"
click at [1045, 184] on div "**********" at bounding box center [942, 144] width 230 height 95
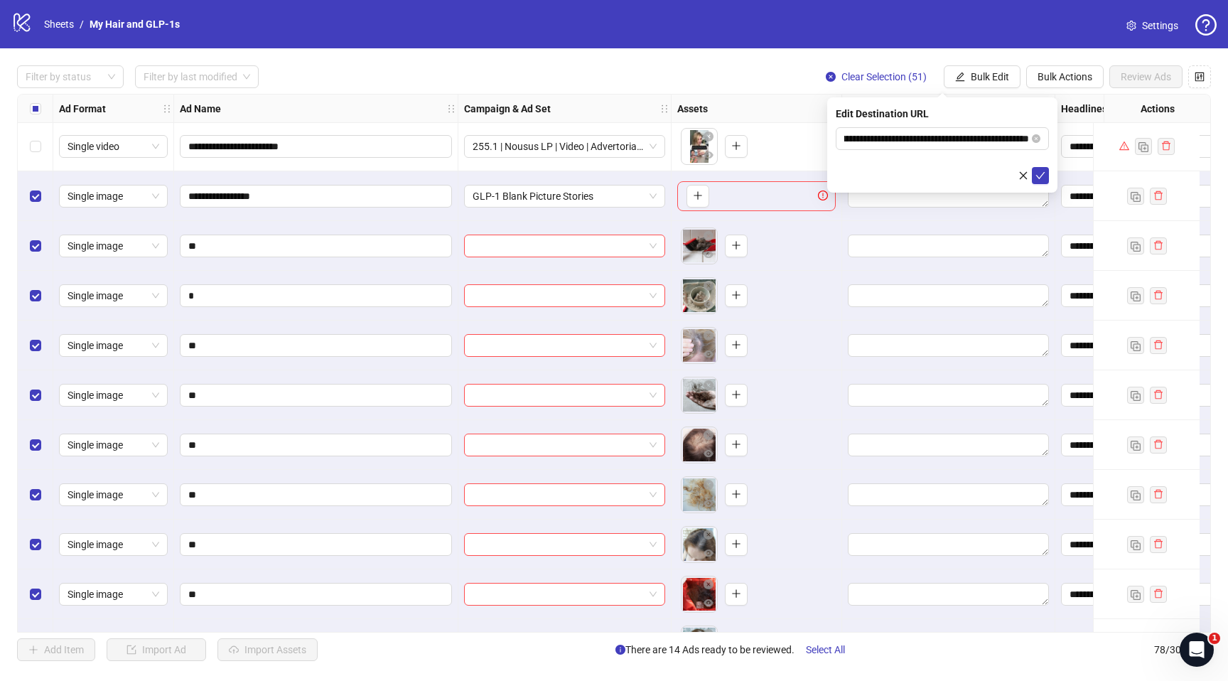
scroll to position [0, 0]
click at [1042, 171] on icon "check" at bounding box center [1040, 176] width 10 height 10
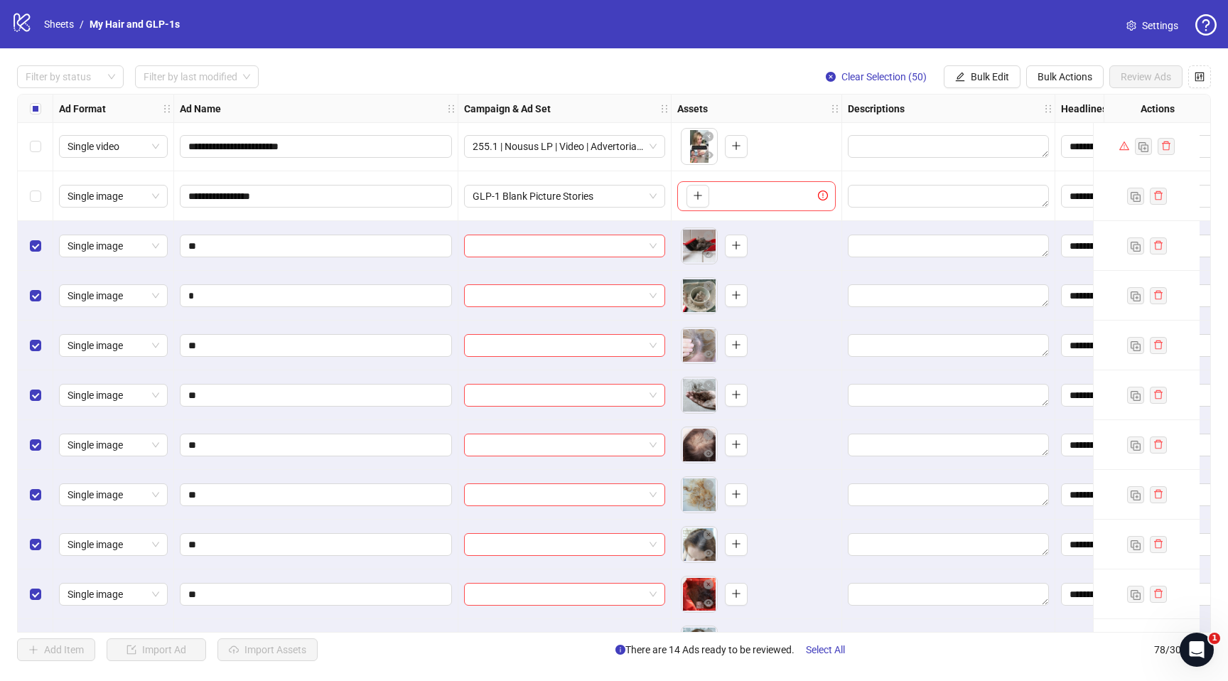
scroll to position [1295, 30]
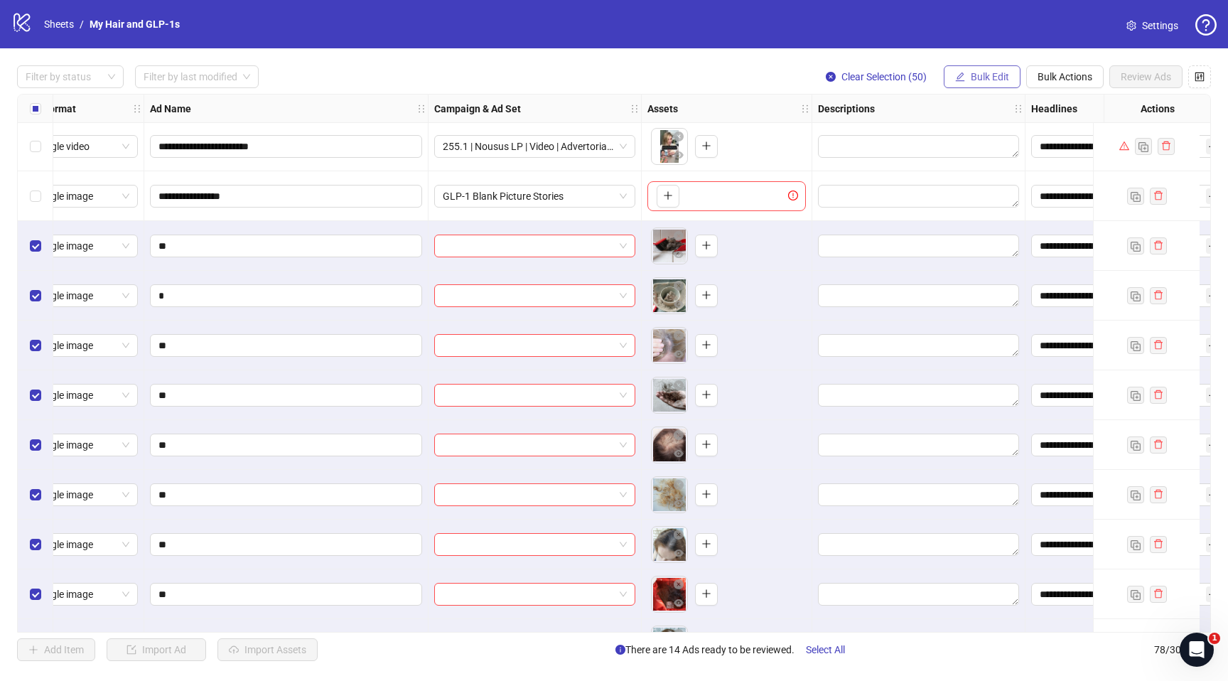
click at [978, 84] on button "Bulk Edit" at bounding box center [982, 76] width 77 height 23
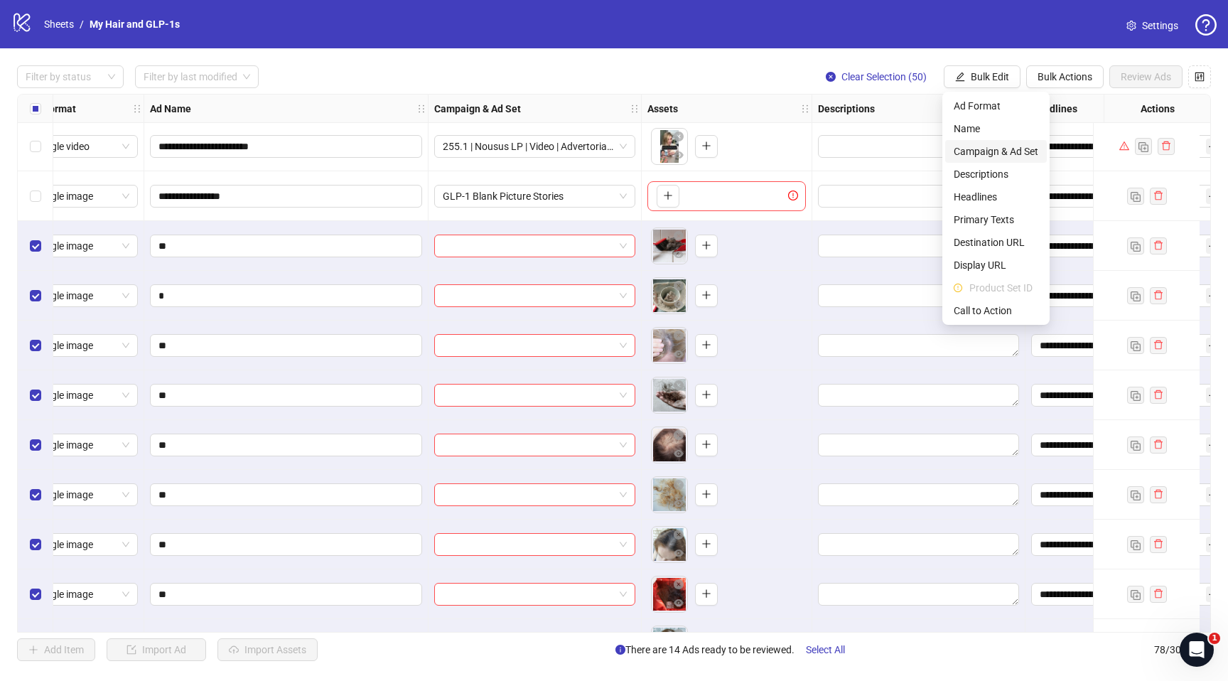
click at [983, 149] on span "Campaign & Ad Set" at bounding box center [996, 152] width 85 height 16
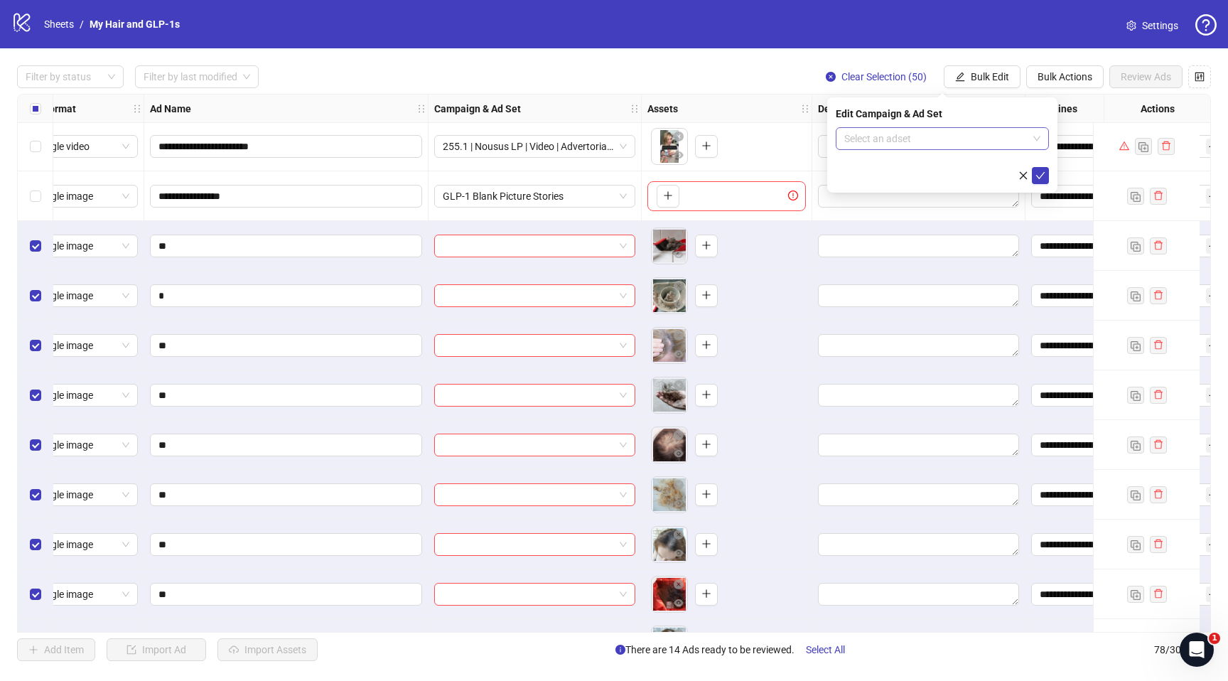
click at [955, 144] on input "search" at bounding box center [935, 138] width 183 height 21
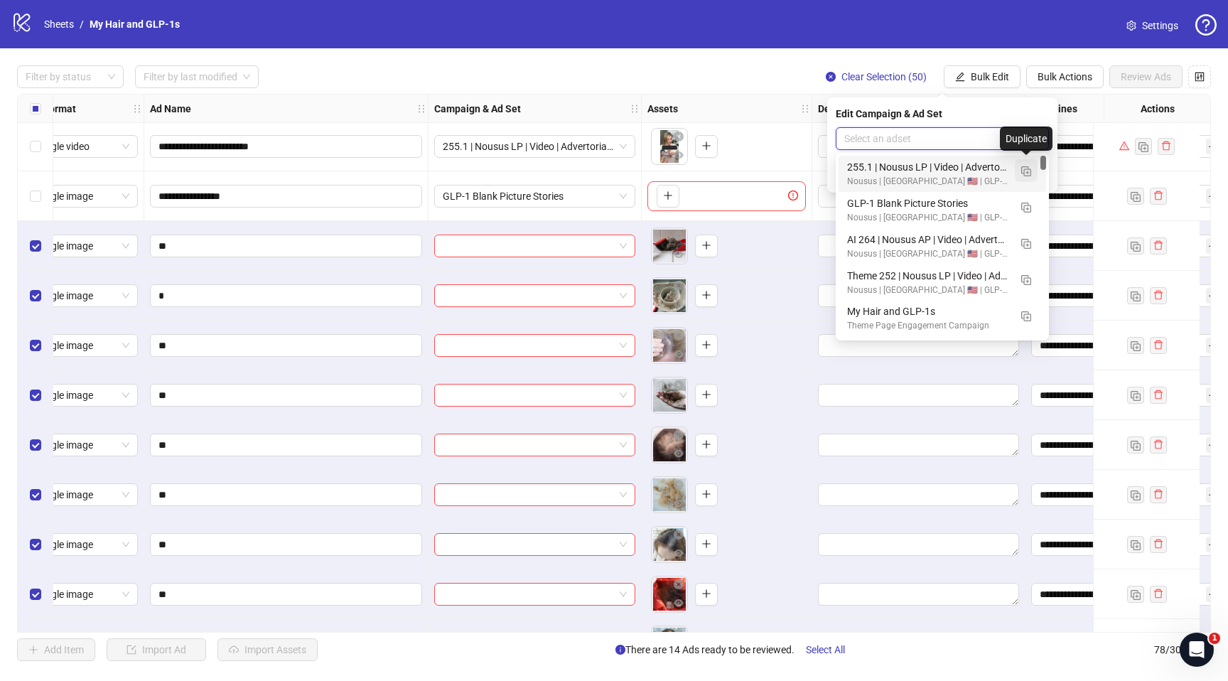
click at [1028, 173] on img "button" at bounding box center [1026, 171] width 10 height 10
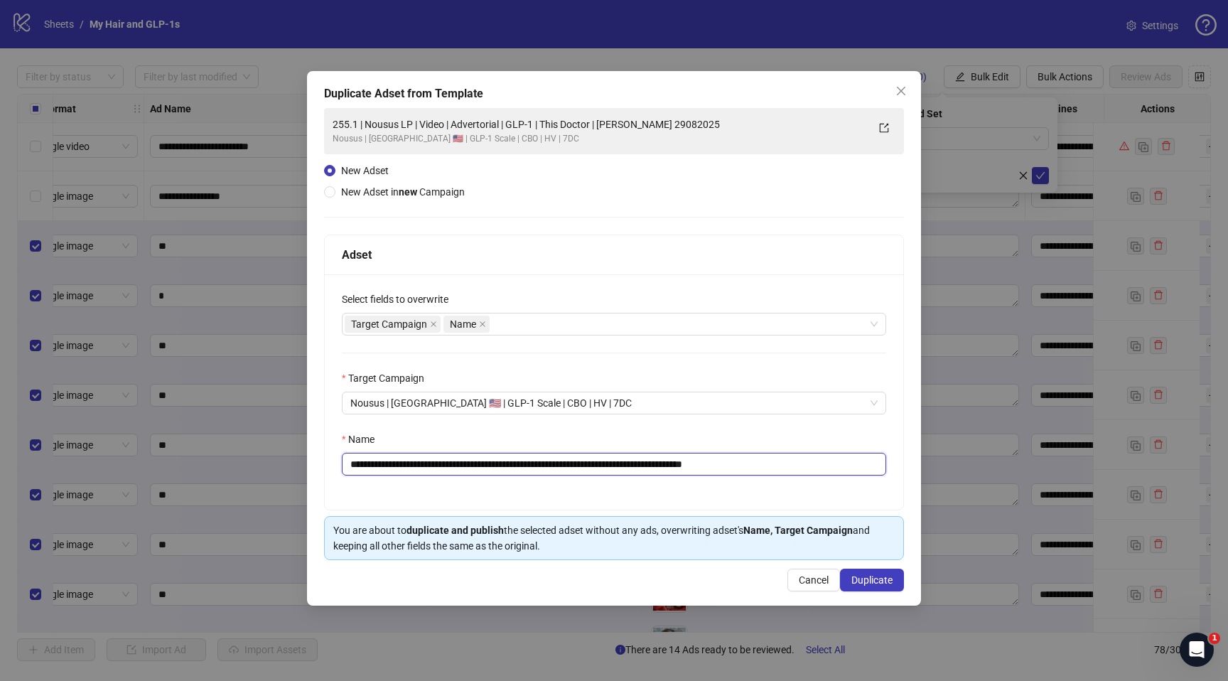
click at [647, 465] on input "**********" at bounding box center [614, 464] width 544 height 23
paste input "text"
type input "**********"
click at [882, 582] on span "Duplicate" at bounding box center [871, 579] width 41 height 11
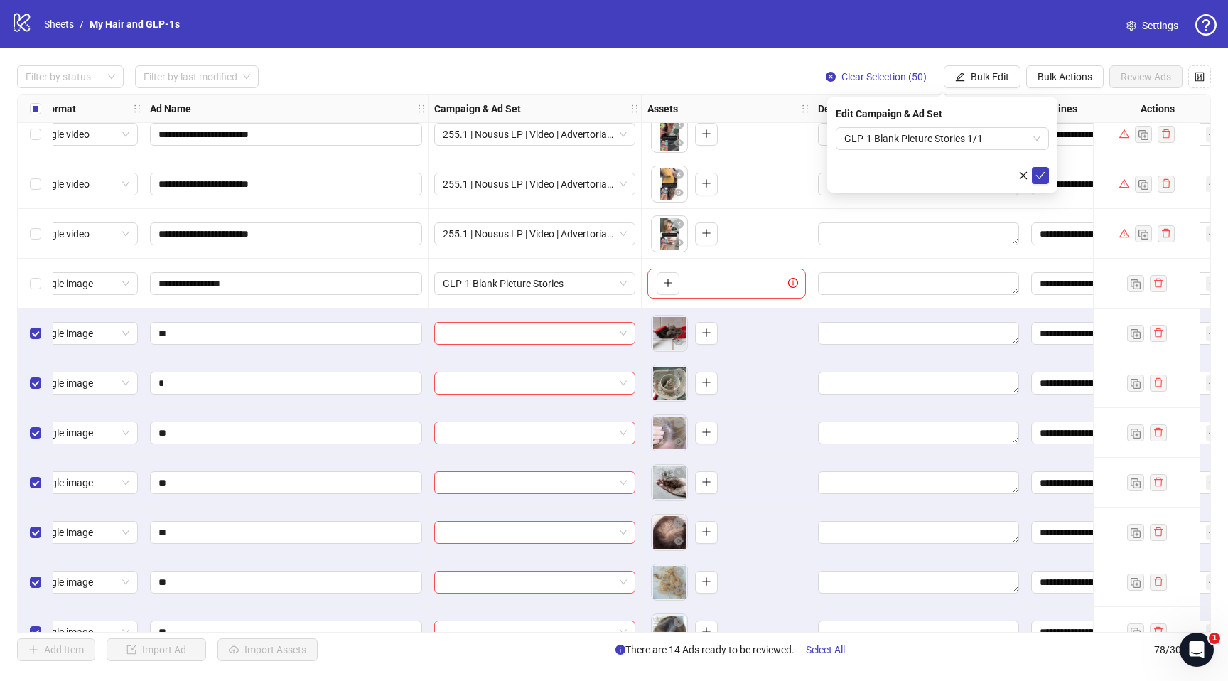
scroll to position [1169, 30]
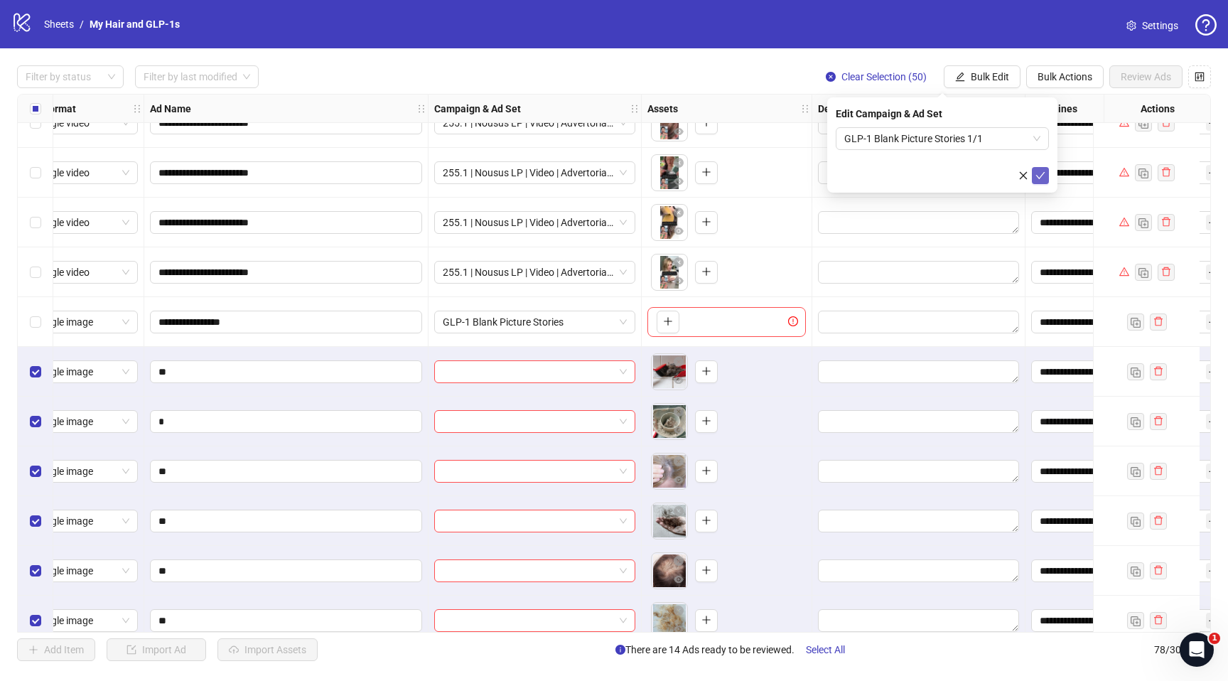
click at [1043, 181] on button "submit" at bounding box center [1040, 175] width 17 height 17
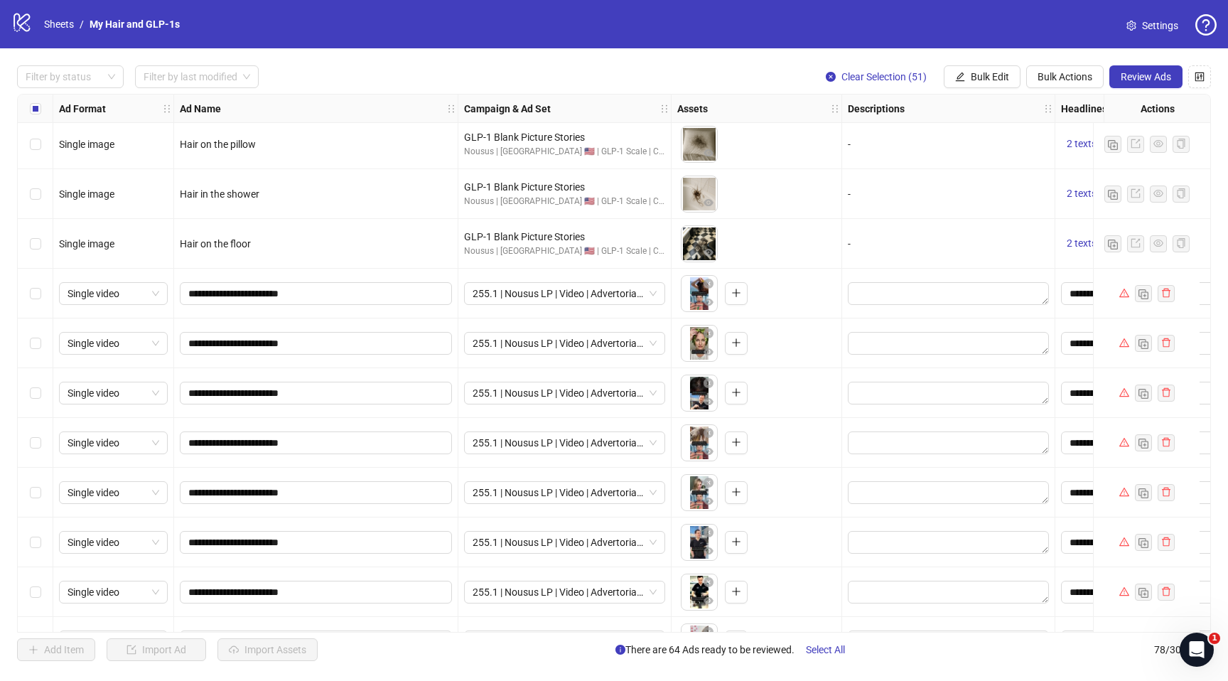
scroll to position [541, 0]
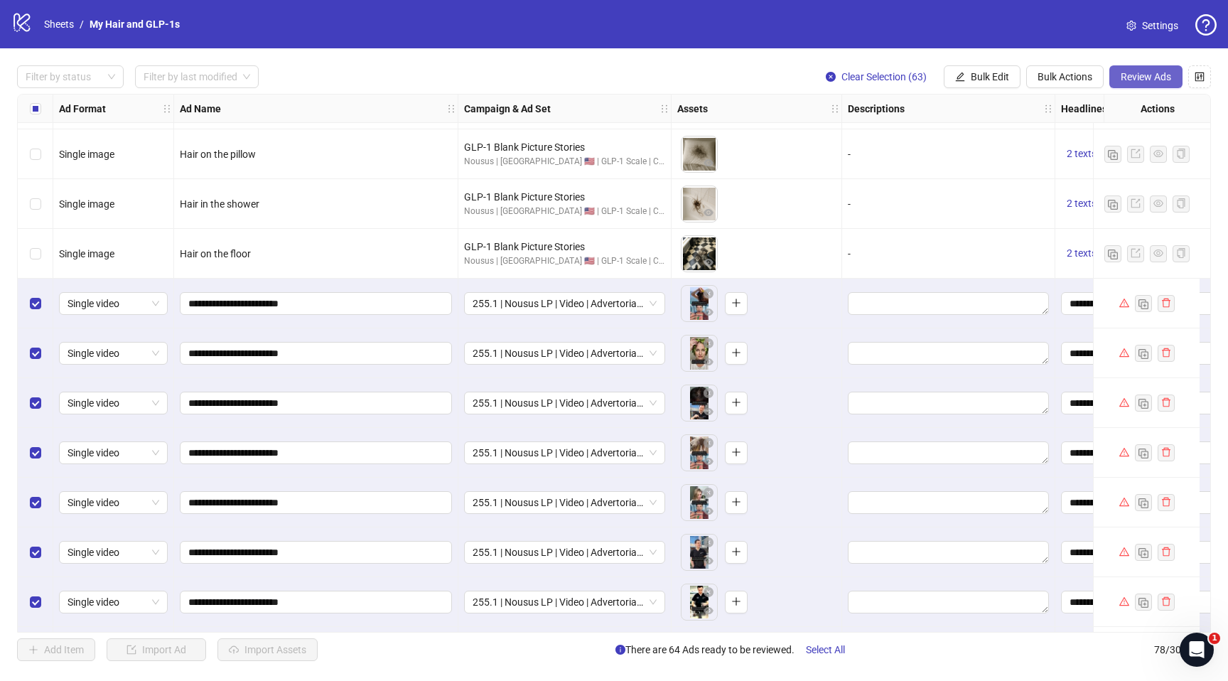
click at [1129, 79] on span "Review Ads" at bounding box center [1146, 76] width 50 height 11
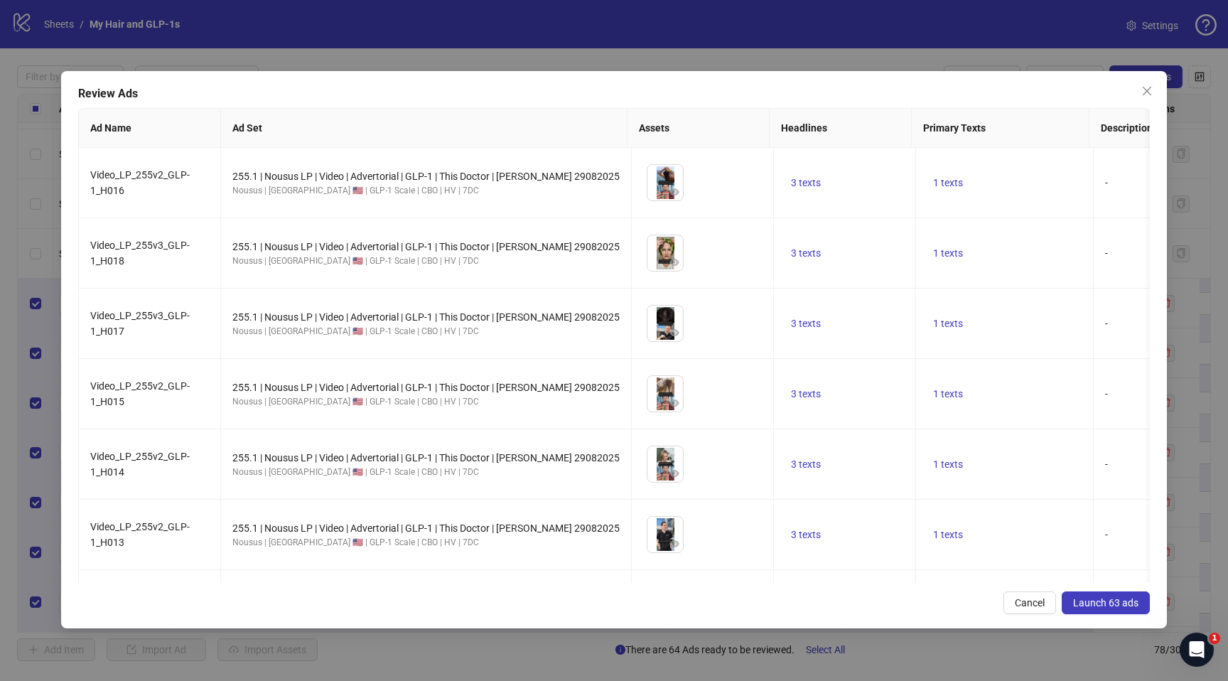
click at [1073, 596] on button "Launch 63 ads" at bounding box center [1106, 602] width 88 height 23
